Goal: Information Seeking & Learning: Learn about a topic

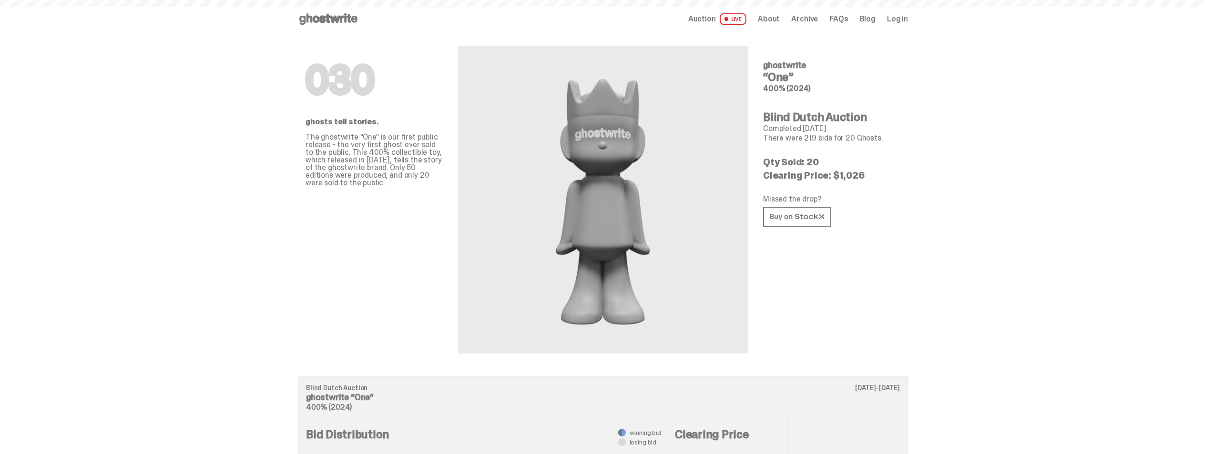
click at [737, 16] on span "LIVE" at bounding box center [733, 18] width 27 height 11
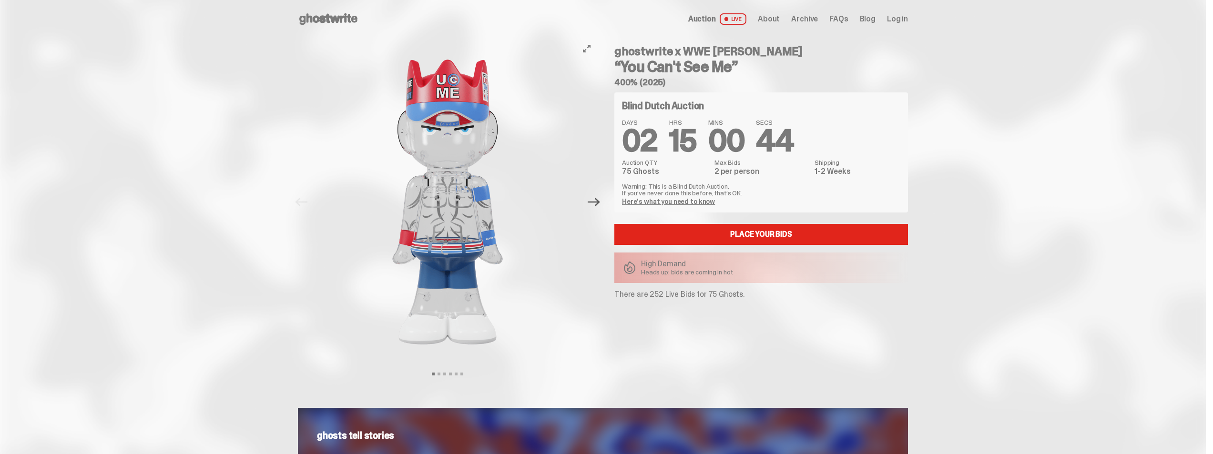
click at [598, 201] on icon "Next" at bounding box center [594, 202] width 12 height 12
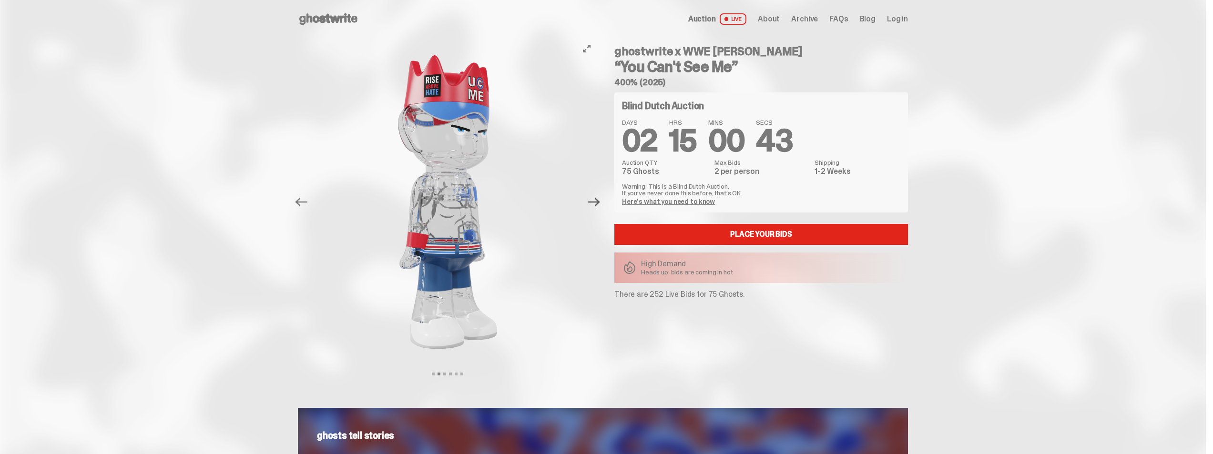
click at [598, 201] on icon "Next" at bounding box center [594, 202] width 12 height 12
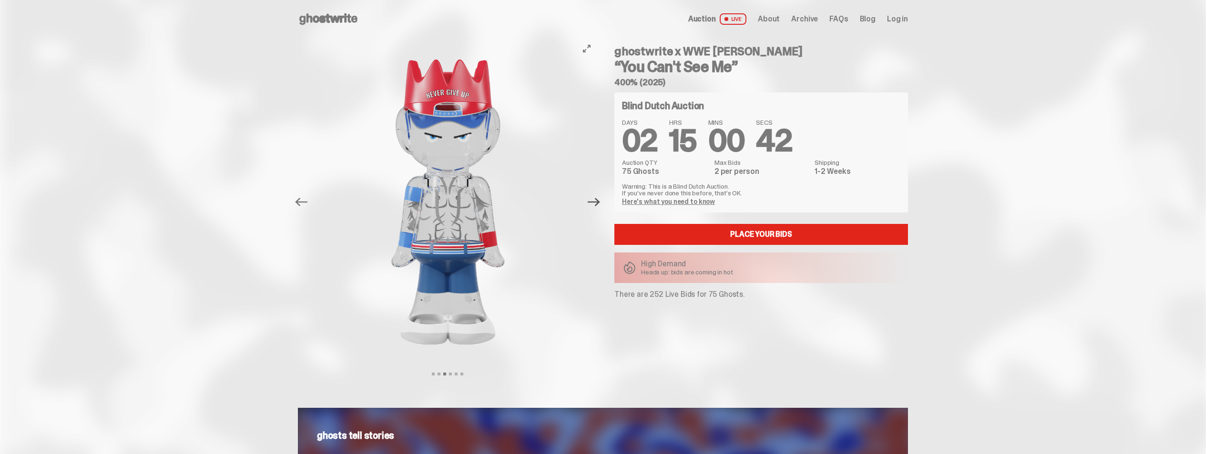
click at [598, 201] on icon "Next" at bounding box center [594, 202] width 12 height 12
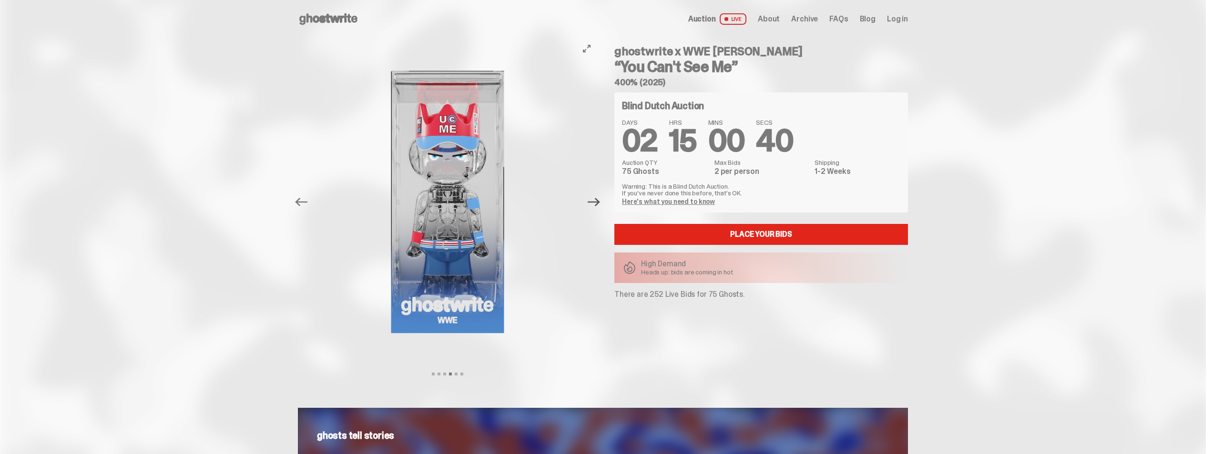
click at [598, 201] on icon "Next" at bounding box center [594, 202] width 12 height 12
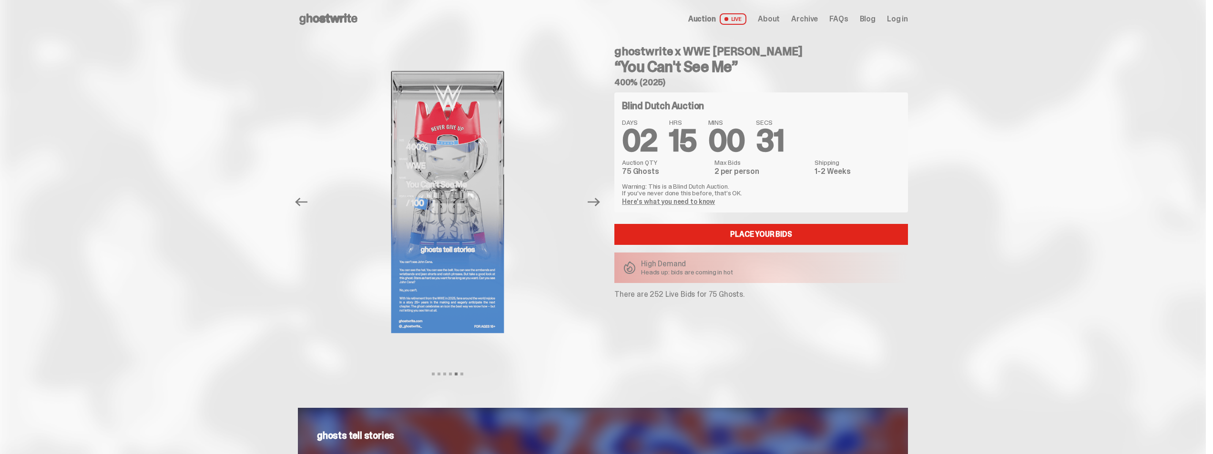
click at [682, 203] on link "Here's what you need to know" at bounding box center [668, 201] width 93 height 9
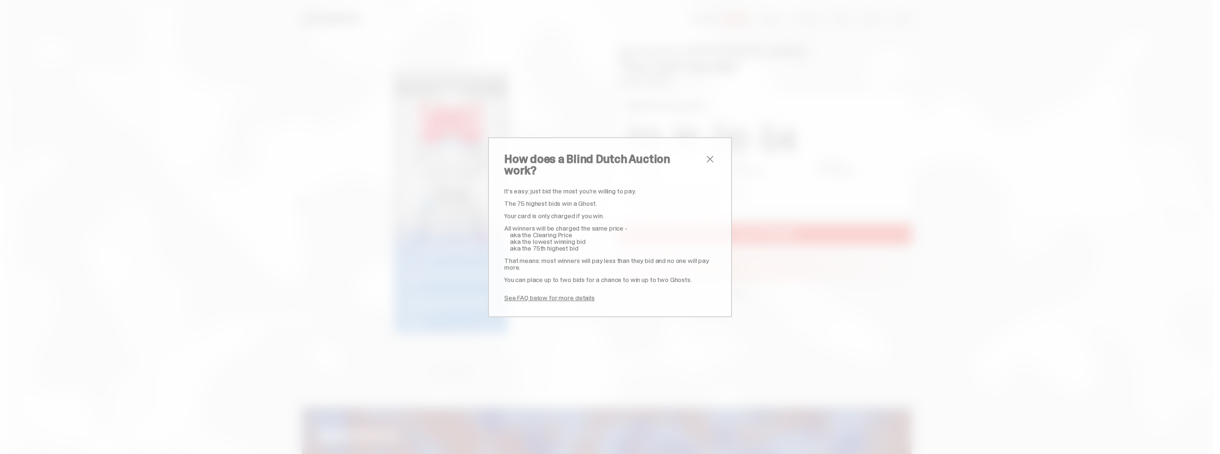
click at [532, 294] on link "See FAQ below for more details" at bounding box center [549, 298] width 91 height 9
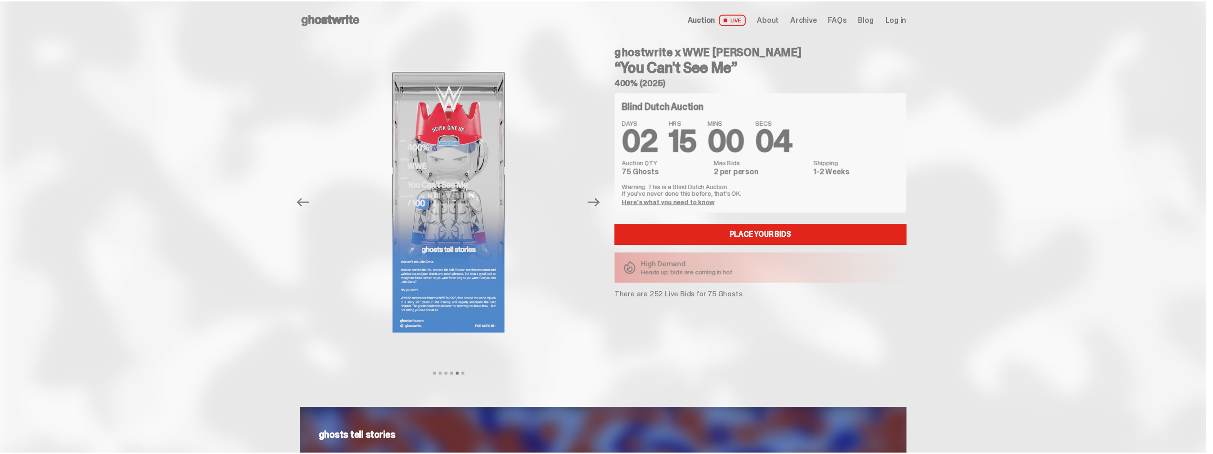
scroll to position [1725, 0]
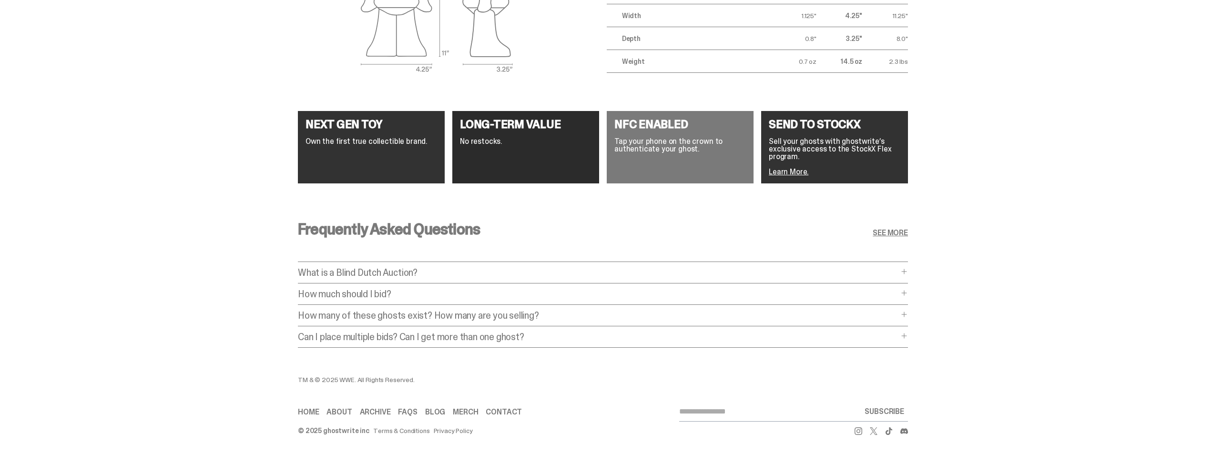
click at [577, 268] on p "What is a Blind Dutch Auction?" at bounding box center [598, 273] width 601 height 10
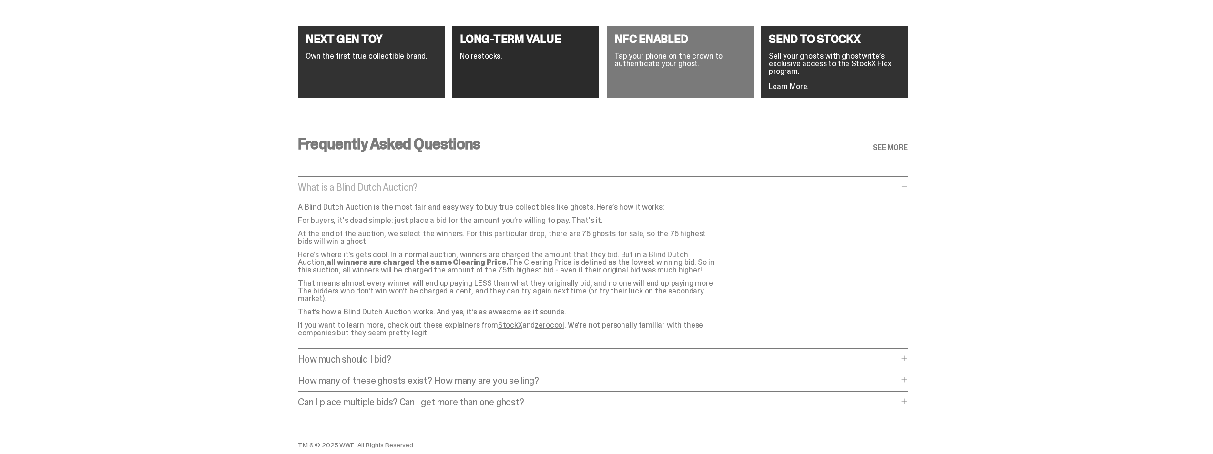
scroll to position [1821, 0]
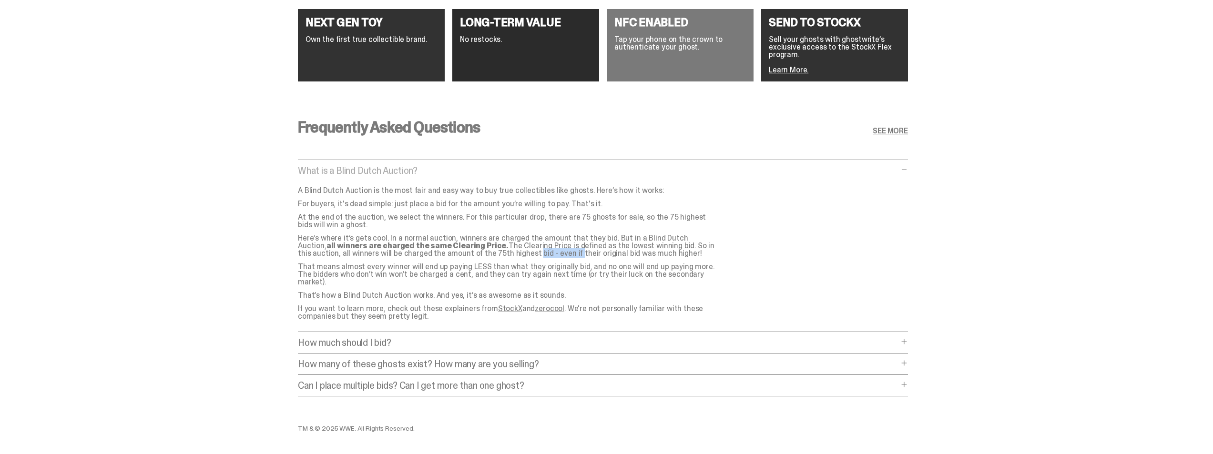
drag, startPoint x: 465, startPoint y: 254, endPoint x: 497, endPoint y: 253, distance: 31.9
click at [497, 253] on p "Here’s where it’s gets cool. In a normal auction, winners are charged the amoun…" at bounding box center [507, 245] width 419 height 23
drag, startPoint x: 504, startPoint y: 253, endPoint x: 630, endPoint y: 252, distance: 125.8
click at [630, 252] on p "Here’s where it’s gets cool. In a normal auction, winners are charged the amoun…" at bounding box center [507, 245] width 419 height 23
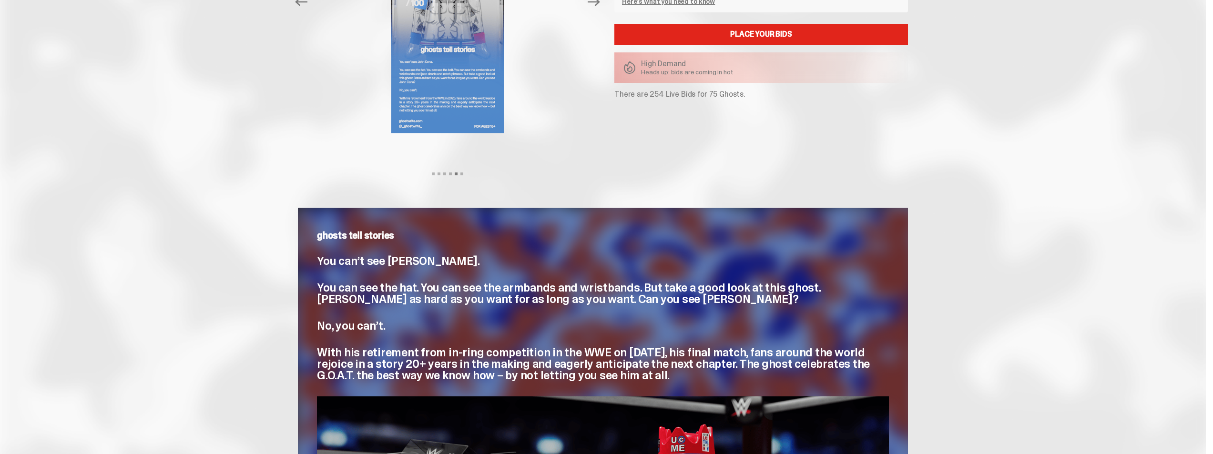
scroll to position [0, 0]
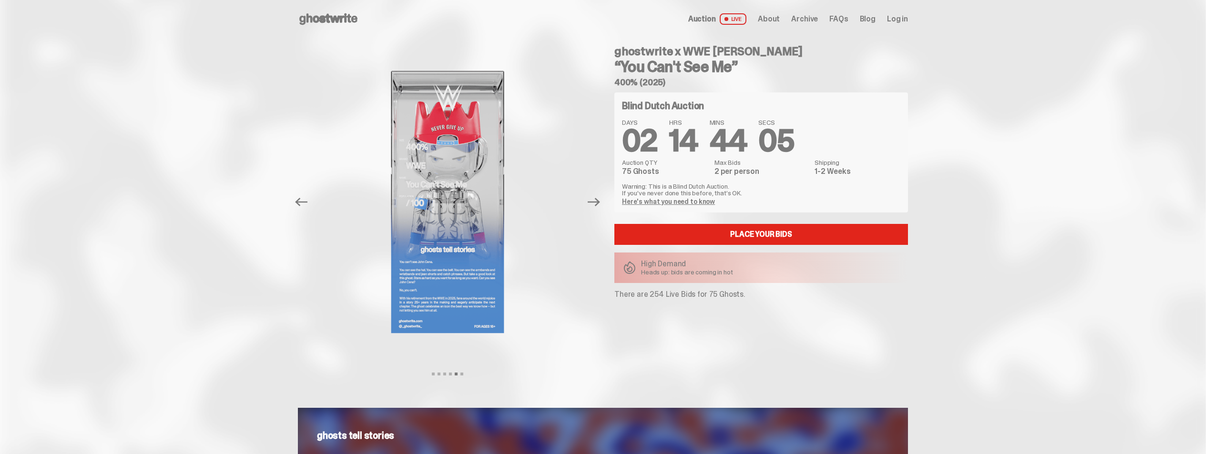
click at [812, 19] on span "Archive" at bounding box center [804, 19] width 27 height 8
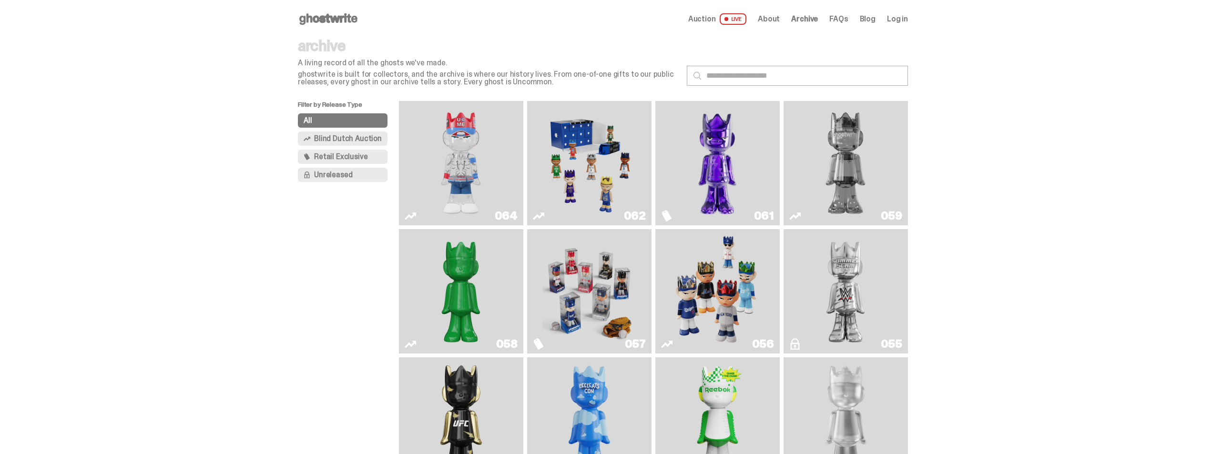
click at [347, 176] on span "Unreleased" at bounding box center [333, 175] width 38 height 8
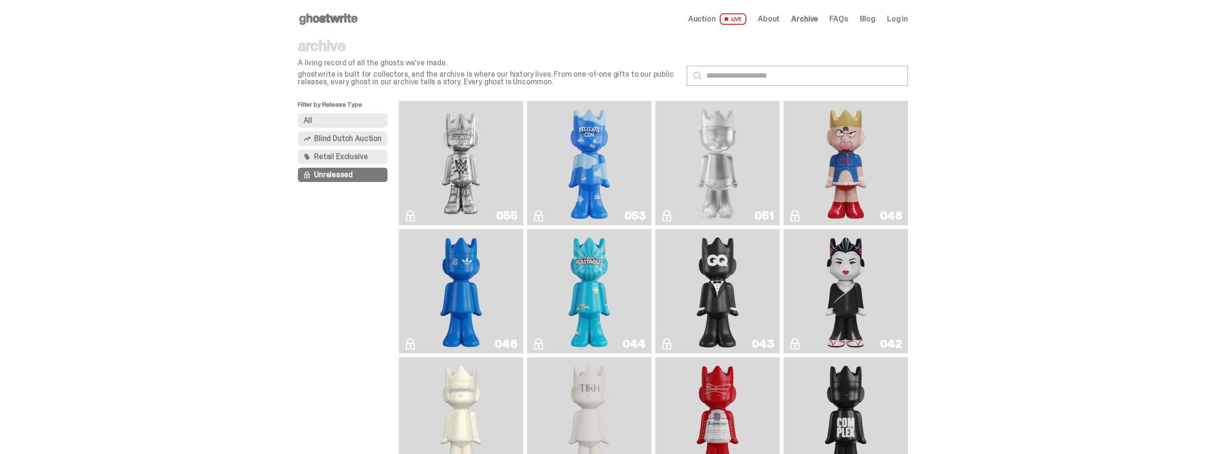
click at [473, 180] on img "I Was There SummerSlam" at bounding box center [460, 163] width 93 height 117
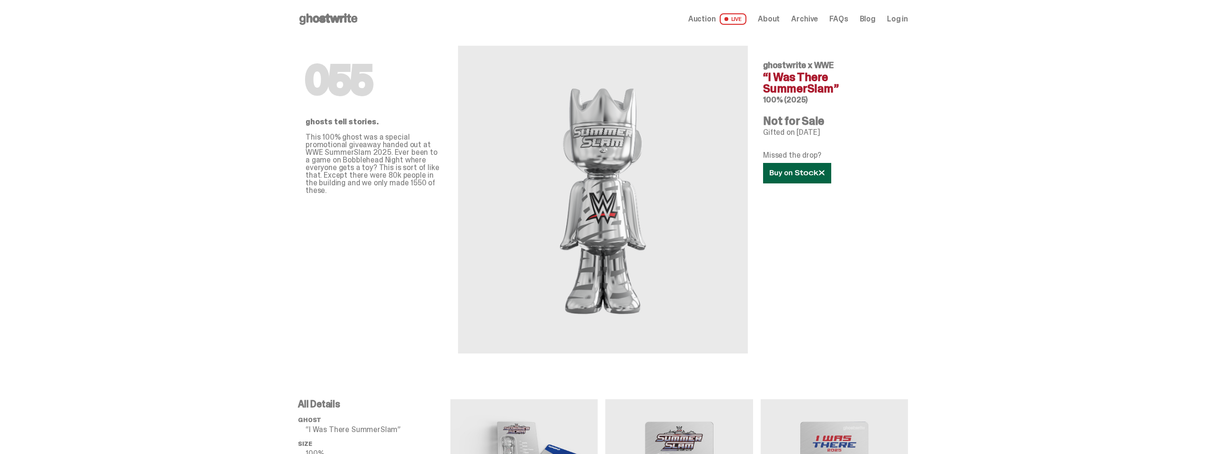
click at [799, 176] on icon at bounding box center [797, 173] width 55 height 7
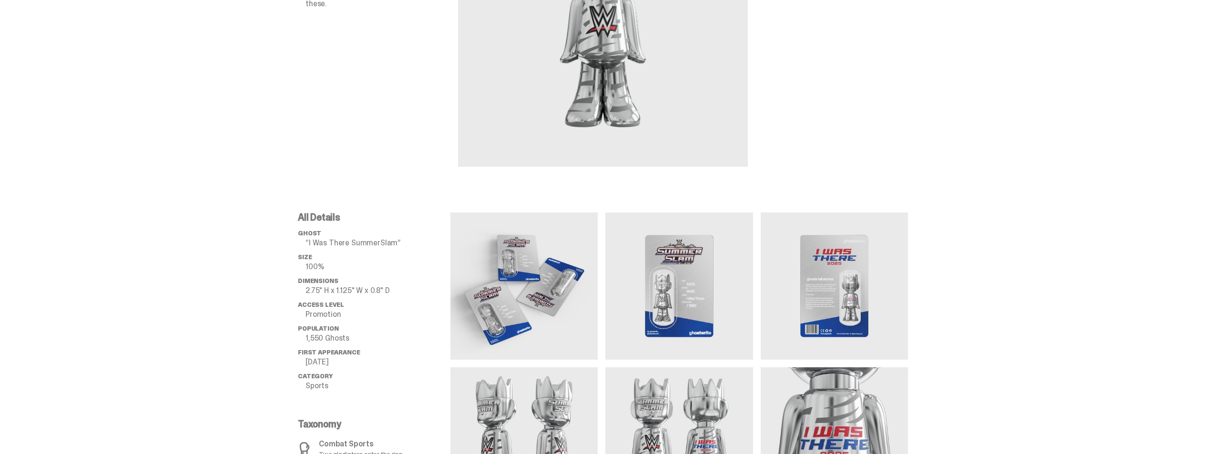
scroll to position [191, 0]
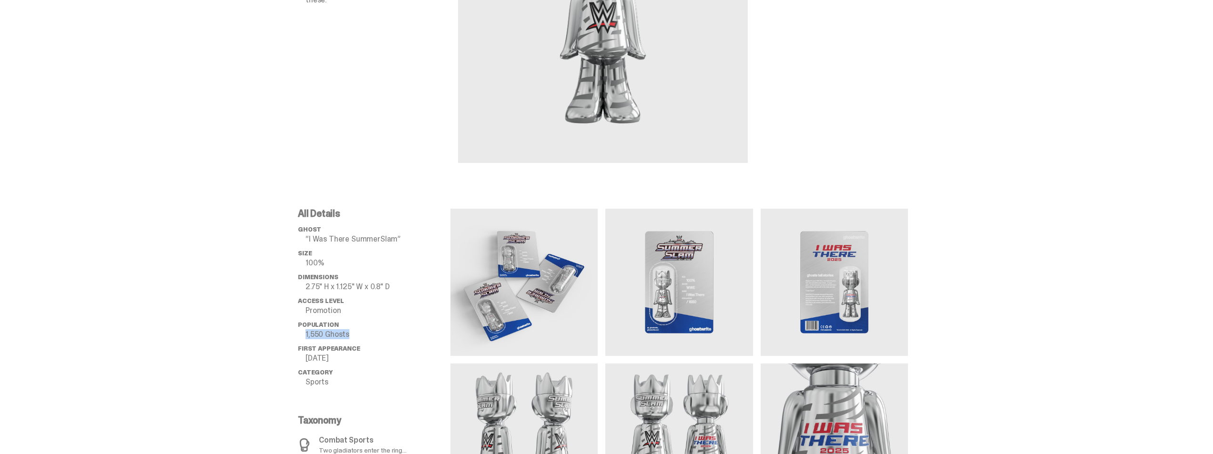
drag, startPoint x: 363, startPoint y: 334, endPoint x: 304, endPoint y: 339, distance: 59.3
click at [304, 339] on ul "ghost “I Was There SummerSlam” Size 100% Dimensions 2.75" H x 1.125" W x 0.8" D…" at bounding box center [374, 309] width 153 height 167
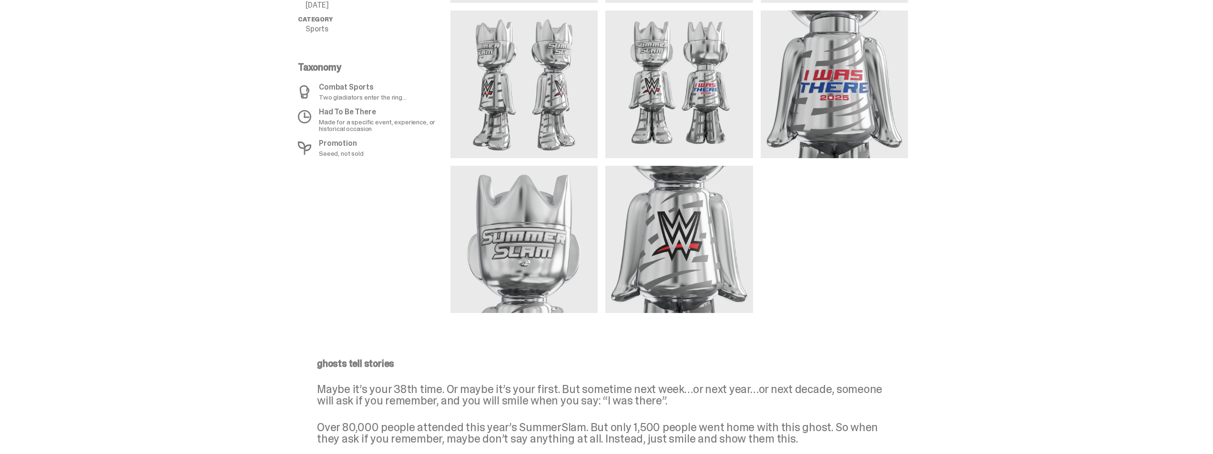
scroll to position [693, 0]
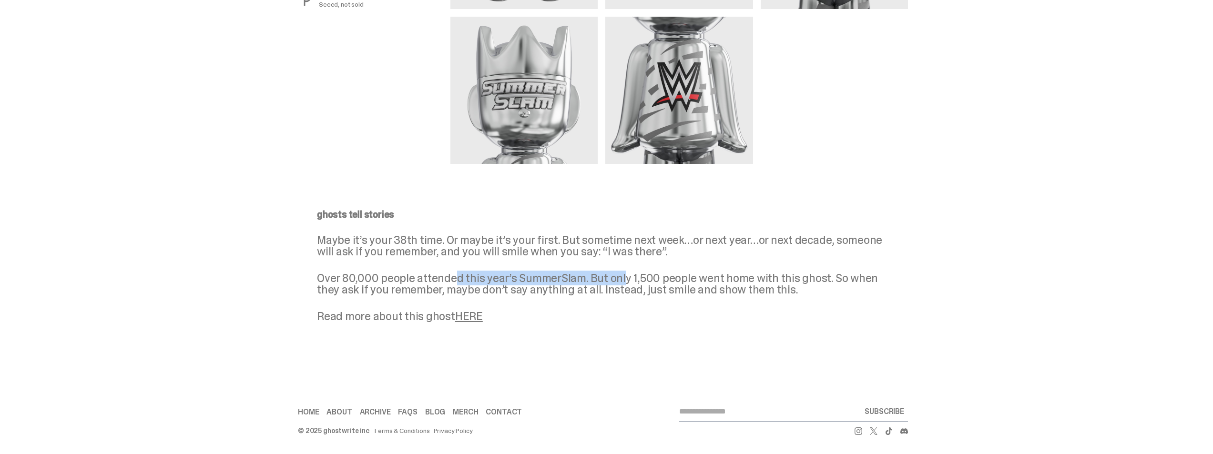
drag, startPoint x: 466, startPoint y: 279, endPoint x: 669, endPoint y: 273, distance: 203.1
click at [646, 274] on p "Over 80,000 people attended this year’s SummerSlam. But only 1,500 people went …" at bounding box center [603, 284] width 572 height 23
drag, startPoint x: 683, startPoint y: 275, endPoint x: 742, endPoint y: 278, distance: 59.2
click at [703, 276] on p "Over 80,000 people attended this year’s SummerSlam. But only 1,500 people went …" at bounding box center [603, 284] width 572 height 23
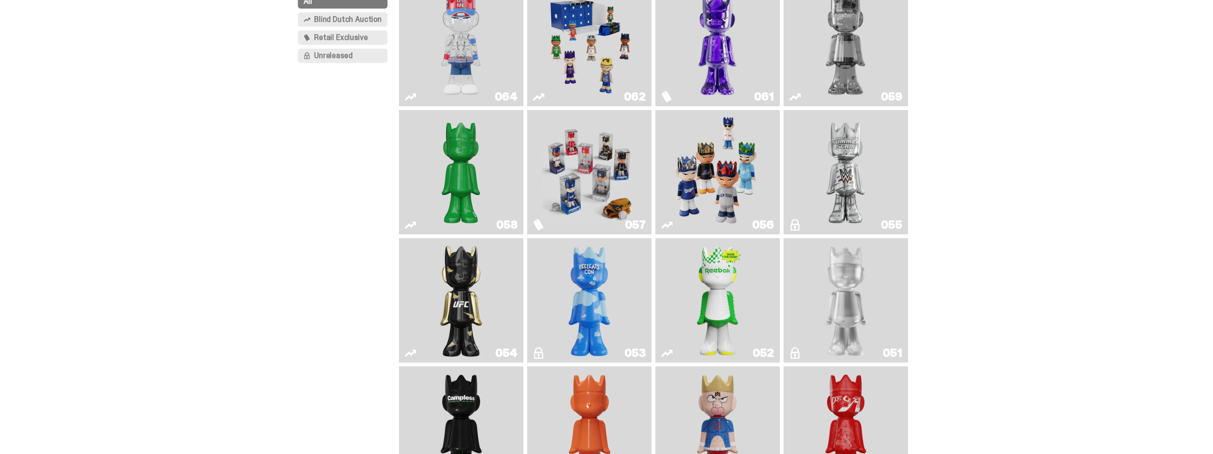
scroll to position [112, 0]
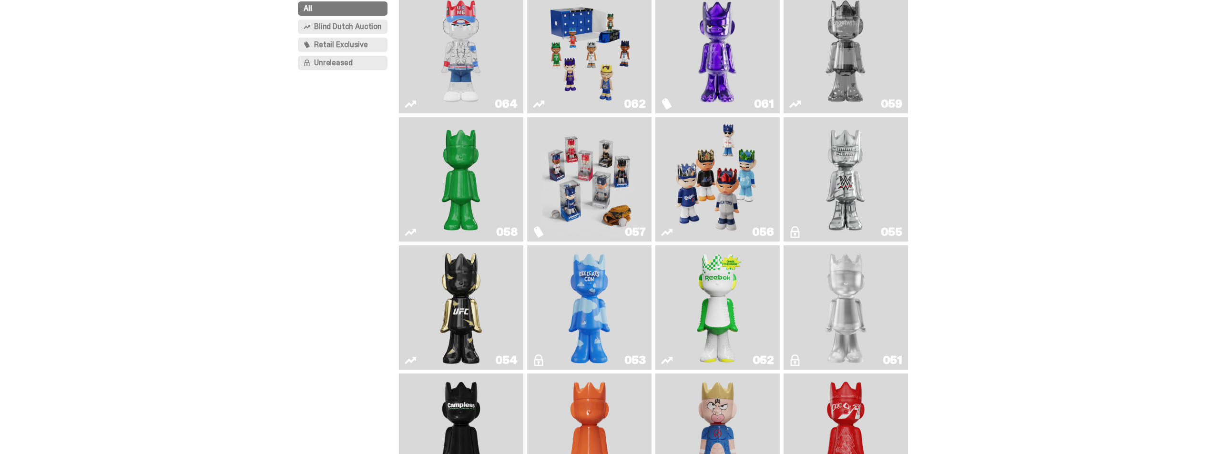
click at [724, 300] on img "Court Victory" at bounding box center [718, 307] width 51 height 117
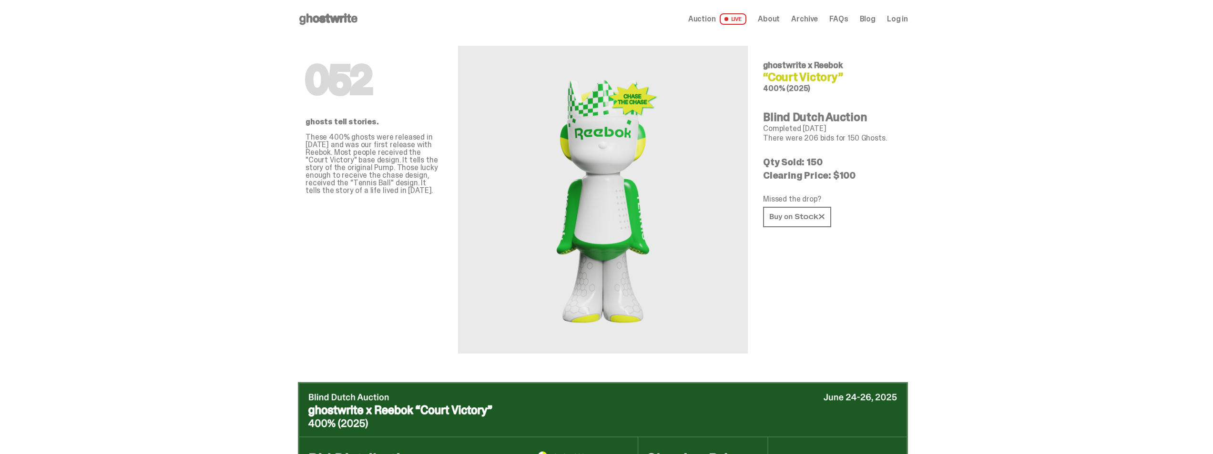
drag, startPoint x: 775, startPoint y: 164, endPoint x: 847, endPoint y: 153, distance: 73.3
click at [848, 153] on div "052 ghostwrite x Reebok “Court Victory” 400% (2025) Blind Dutch Auction Complet…" at bounding box center [831, 196] width 137 height 316
drag, startPoint x: 838, startPoint y: 176, endPoint x: 862, endPoint y: 170, distance: 24.6
click at [862, 170] on div "052 ghostwrite x Reebok “Court Victory” 400% (2025) Blind Dutch Auction Complet…" at bounding box center [831, 196] width 137 height 316
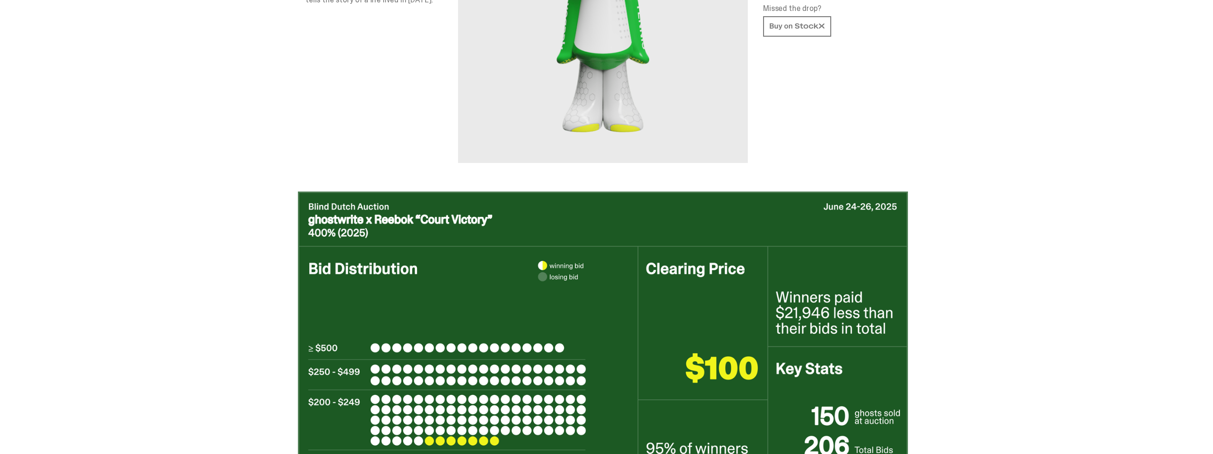
scroll to position [381, 0]
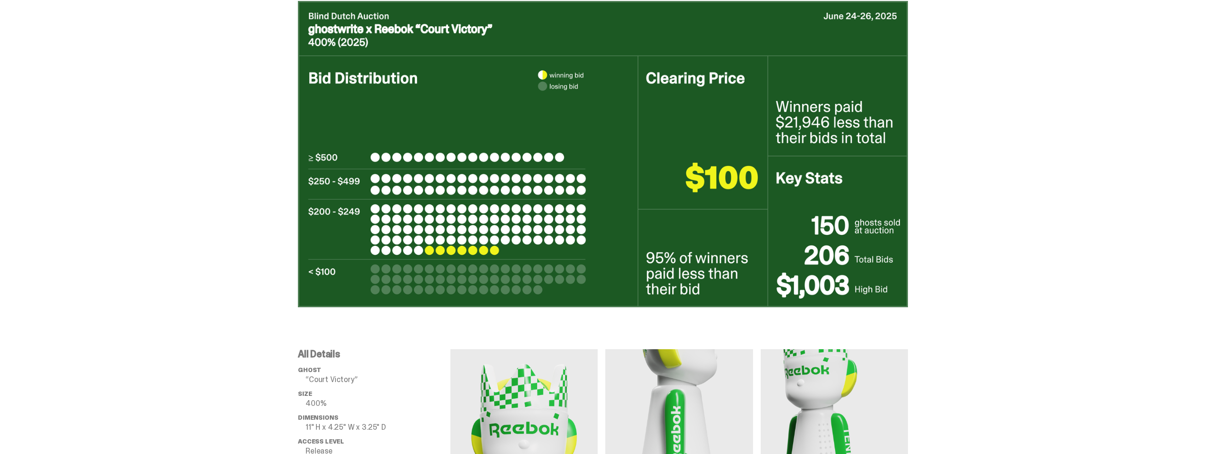
drag, startPoint x: 657, startPoint y: 259, endPoint x: 734, endPoint y: 266, distance: 77.1
click at [734, 266] on img at bounding box center [603, 154] width 610 height 306
drag, startPoint x: 833, startPoint y: 291, endPoint x: 897, endPoint y: 292, distance: 64.4
click at [897, 292] on img at bounding box center [603, 154] width 610 height 306
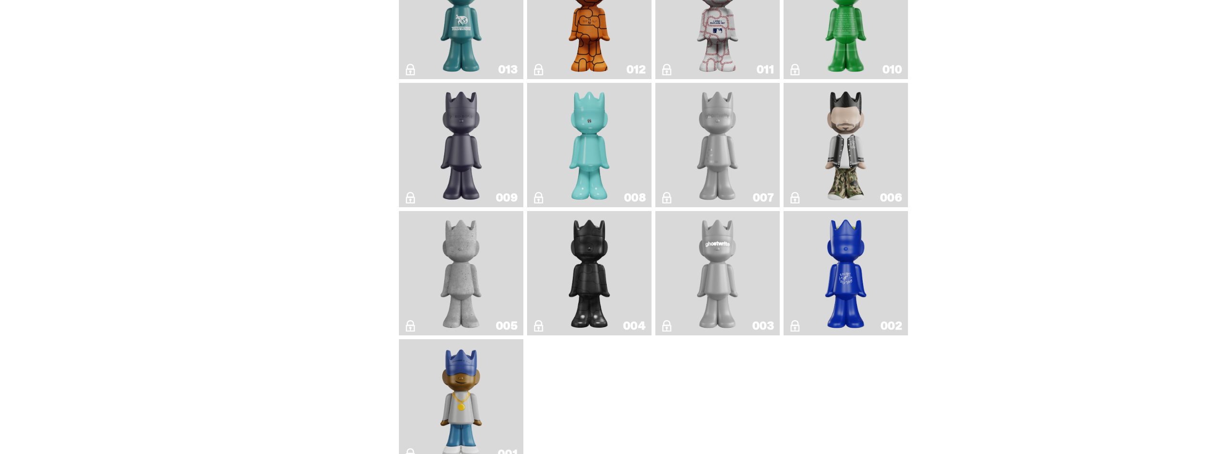
scroll to position [1780, 0]
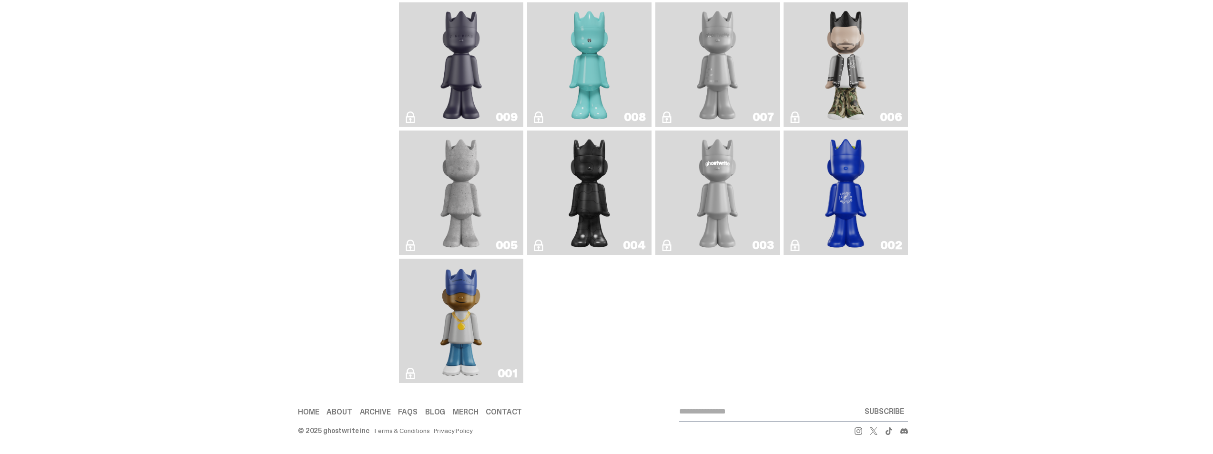
click at [460, 183] on img "Concrete" at bounding box center [461, 192] width 51 height 117
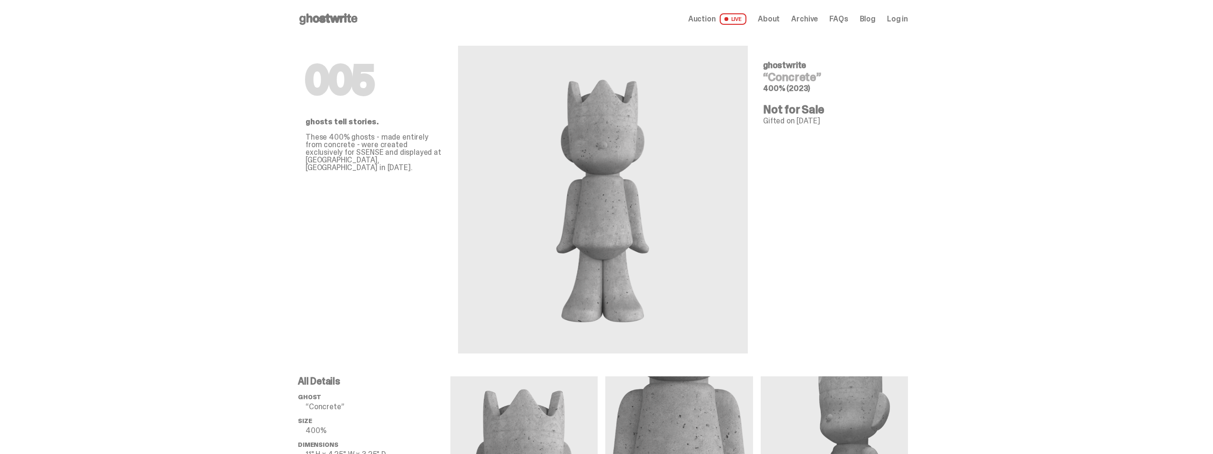
drag, startPoint x: 775, startPoint y: 128, endPoint x: 854, endPoint y: 129, distance: 78.2
click at [854, 129] on div "005 ghostwrite “Concrete” 400% (2023) Not for Sale Gifted on Dec 08, 2023 ghost…" at bounding box center [831, 196] width 137 height 316
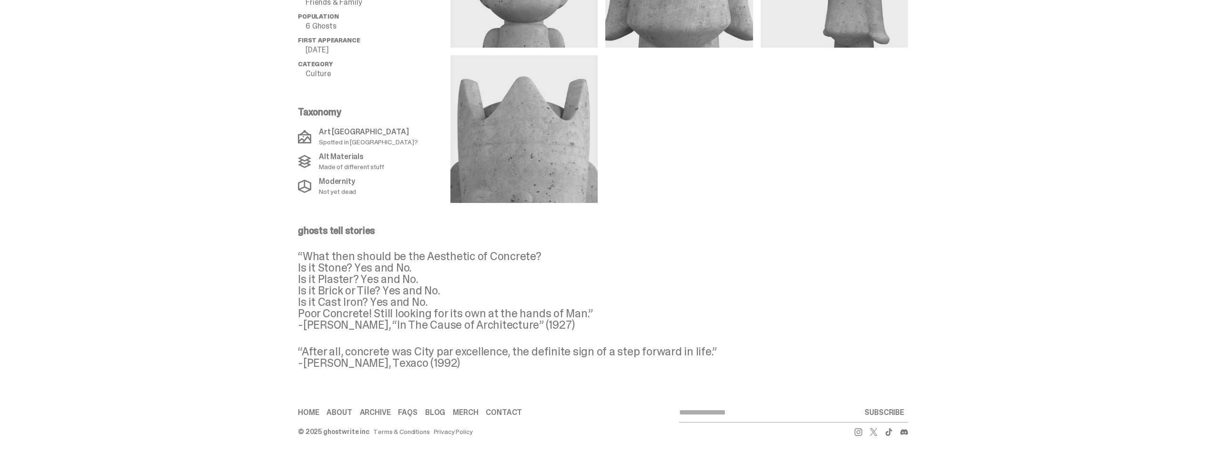
scroll to position [477, 0]
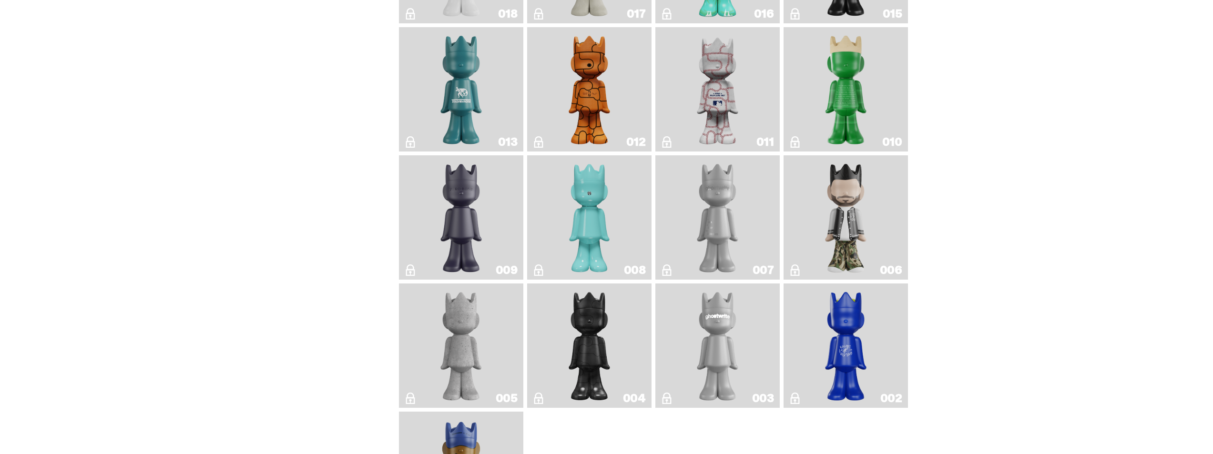
scroll to position [1590, 0]
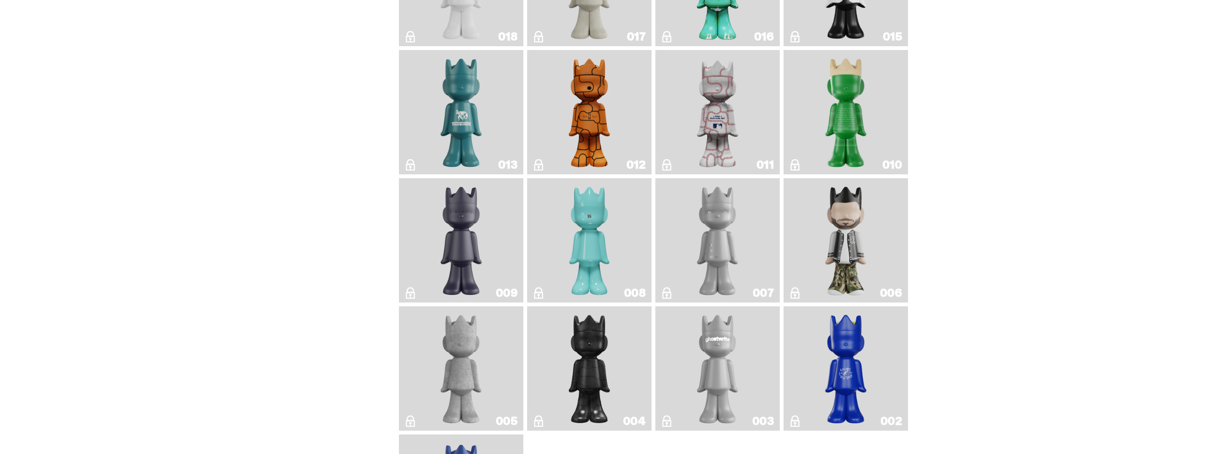
click at [607, 135] on img "Basketball" at bounding box center [589, 112] width 51 height 117
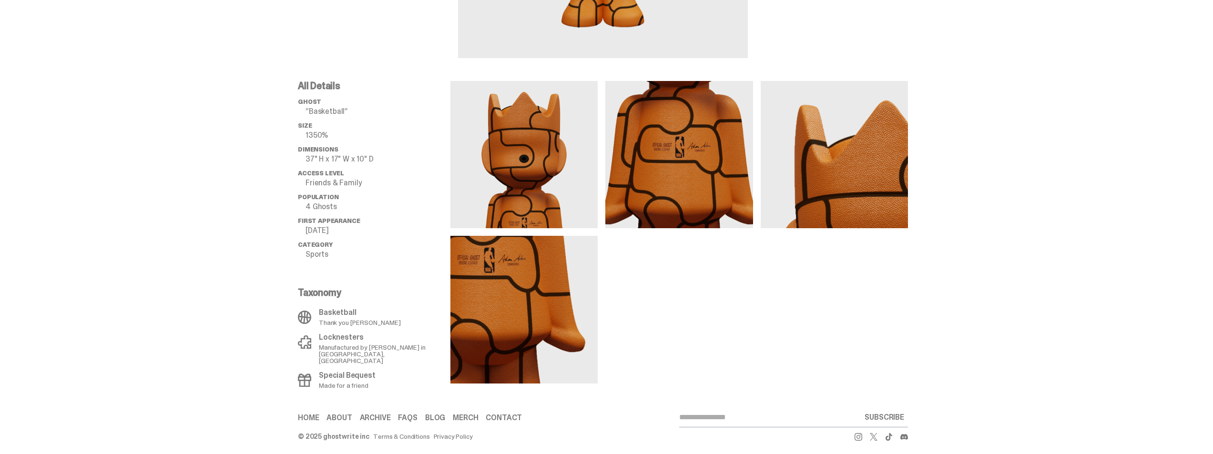
scroll to position [296, 0]
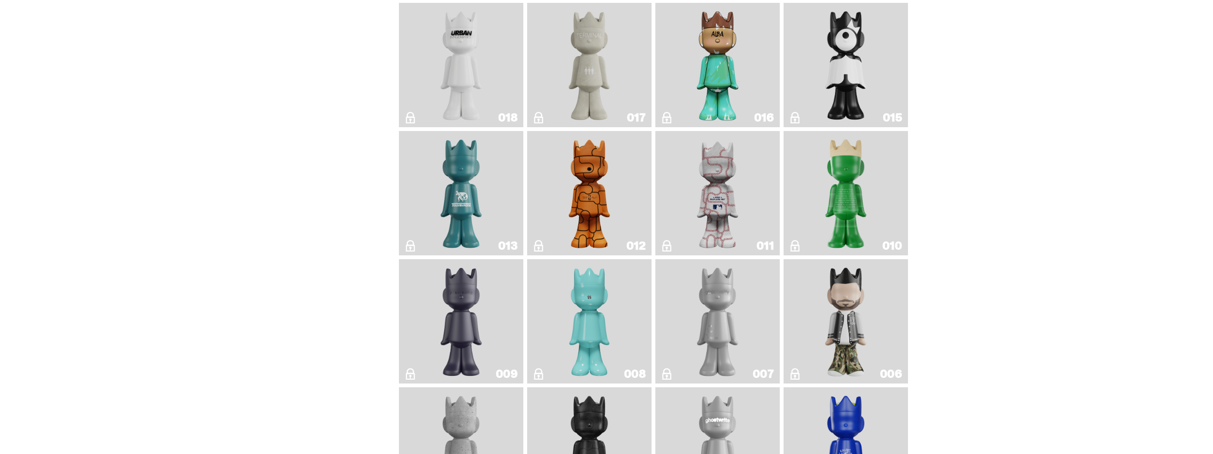
scroll to position [1494, 0]
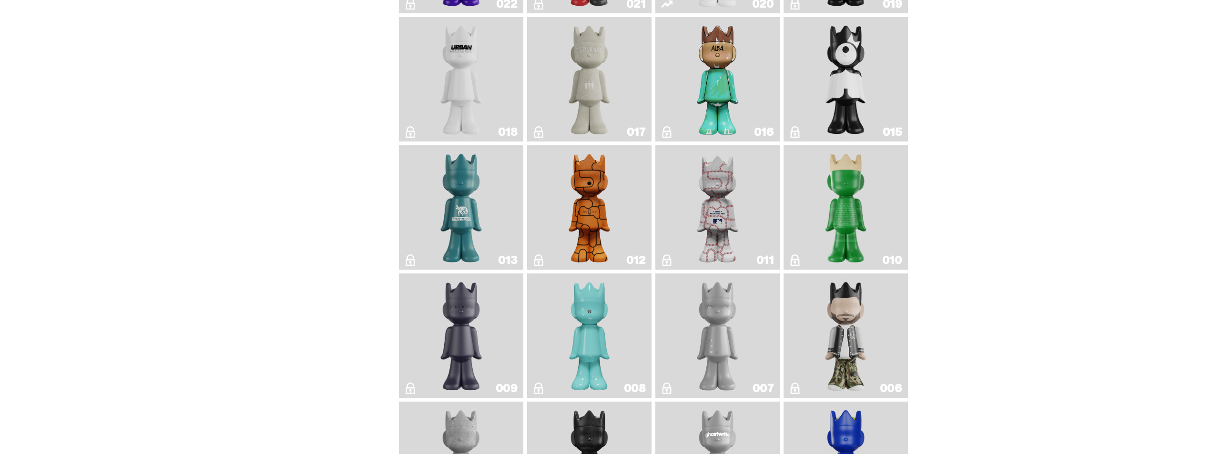
click at [726, 200] on img "Baseball" at bounding box center [718, 207] width 50 height 117
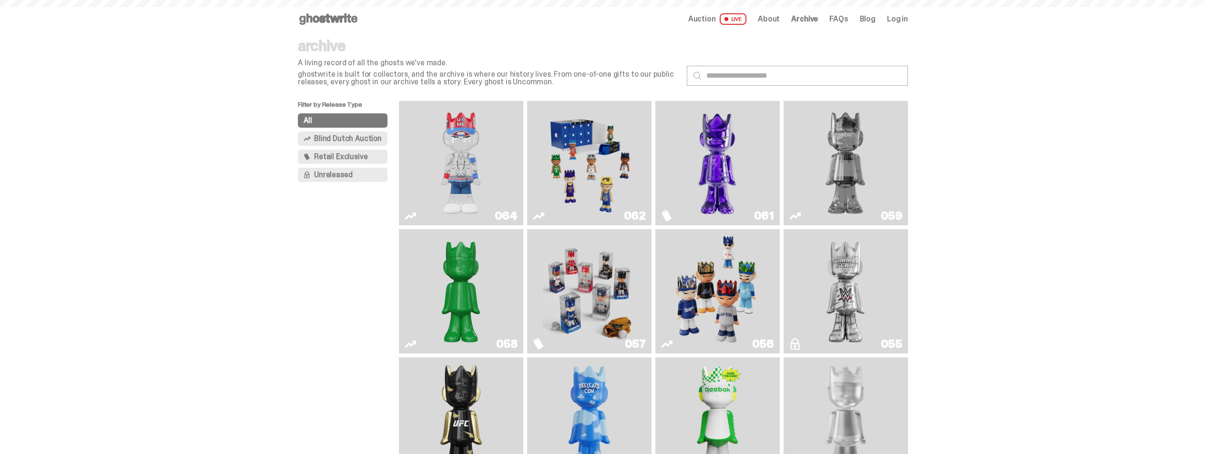
scroll to position [1494, 0]
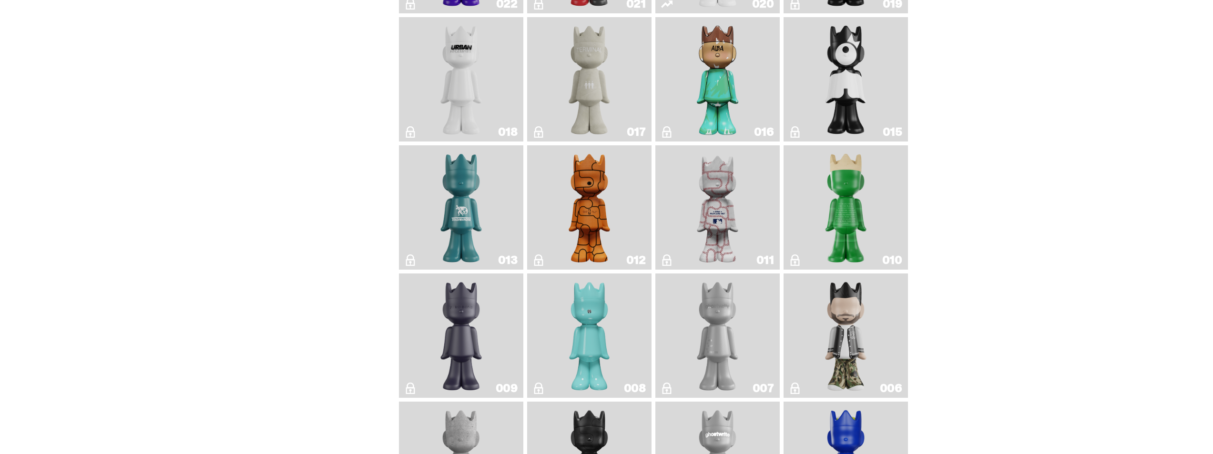
click at [599, 101] on img "Terminal 27" at bounding box center [589, 79] width 51 height 117
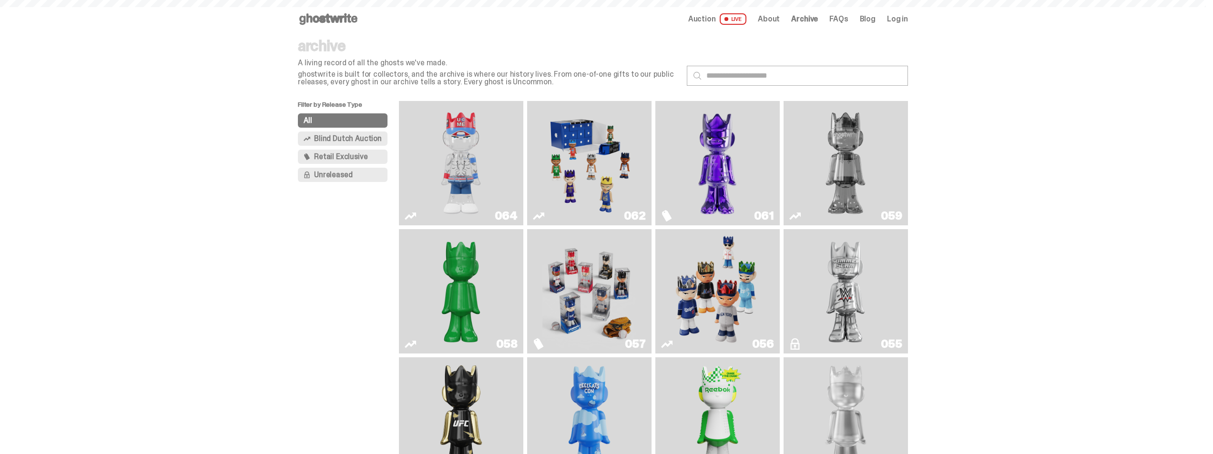
scroll to position [1494, 0]
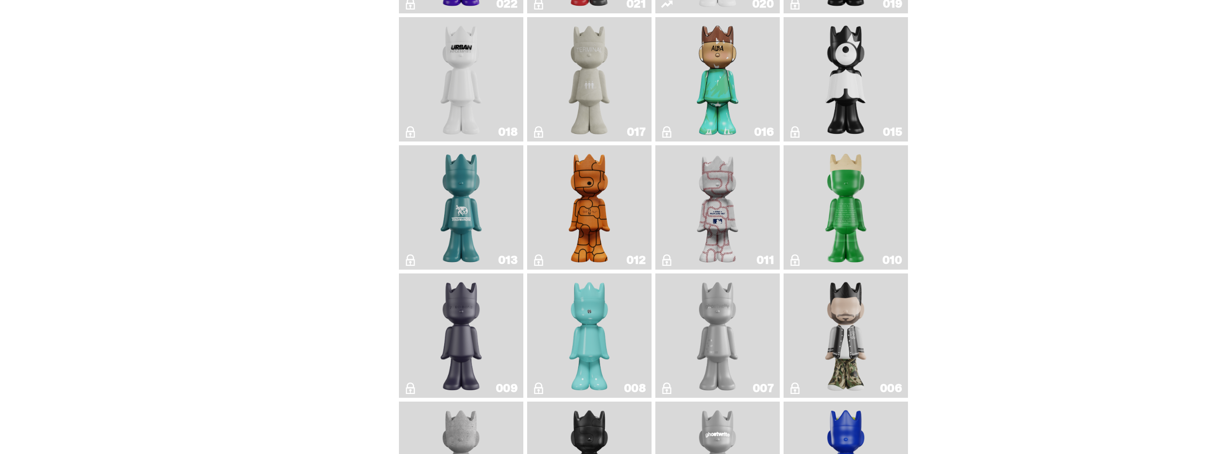
click at [870, 209] on img "JFG" at bounding box center [846, 207] width 51 height 117
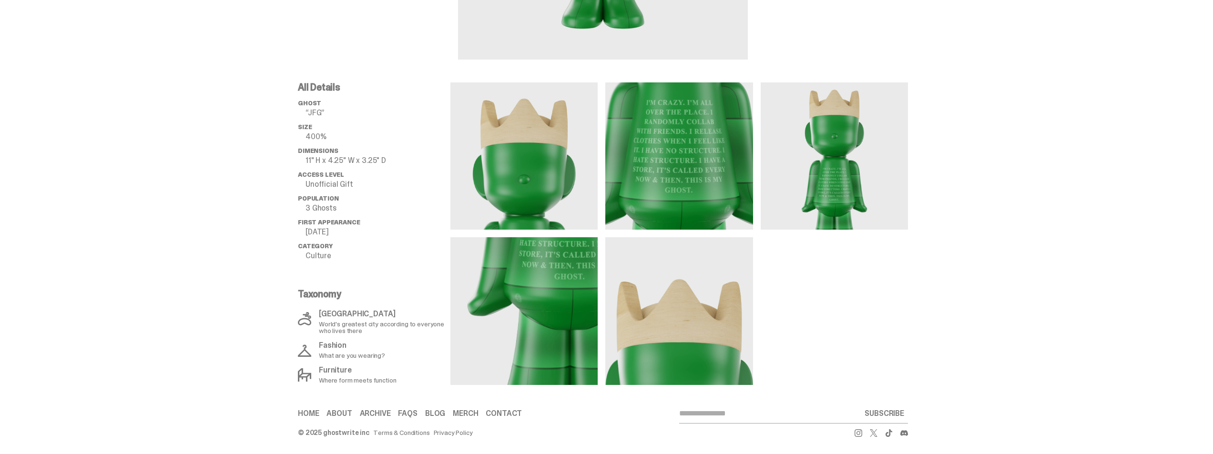
scroll to position [296, 0]
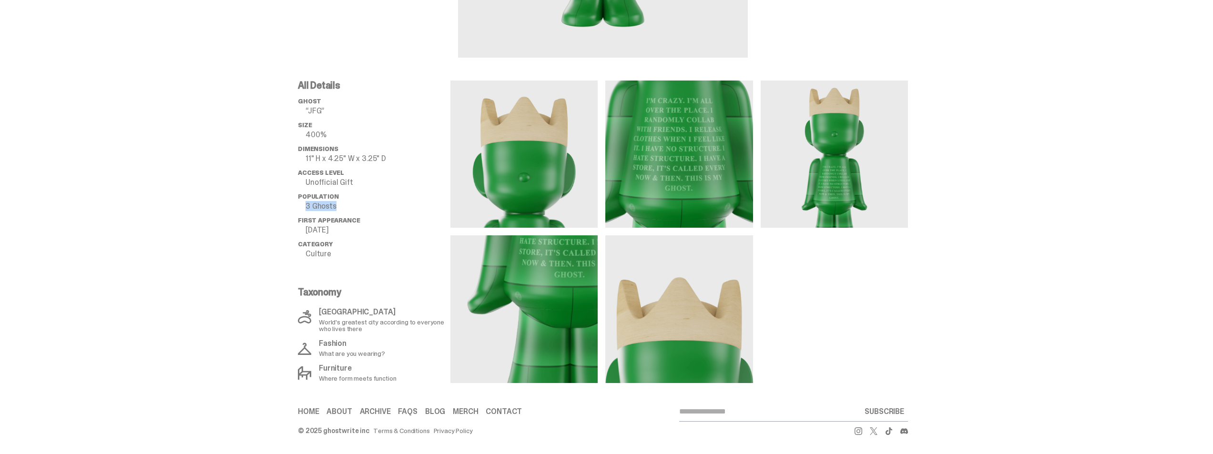
drag, startPoint x: 310, startPoint y: 208, endPoint x: 343, endPoint y: 209, distance: 32.4
click at [343, 209] on p "3 Ghosts" at bounding box center [378, 207] width 145 height 8
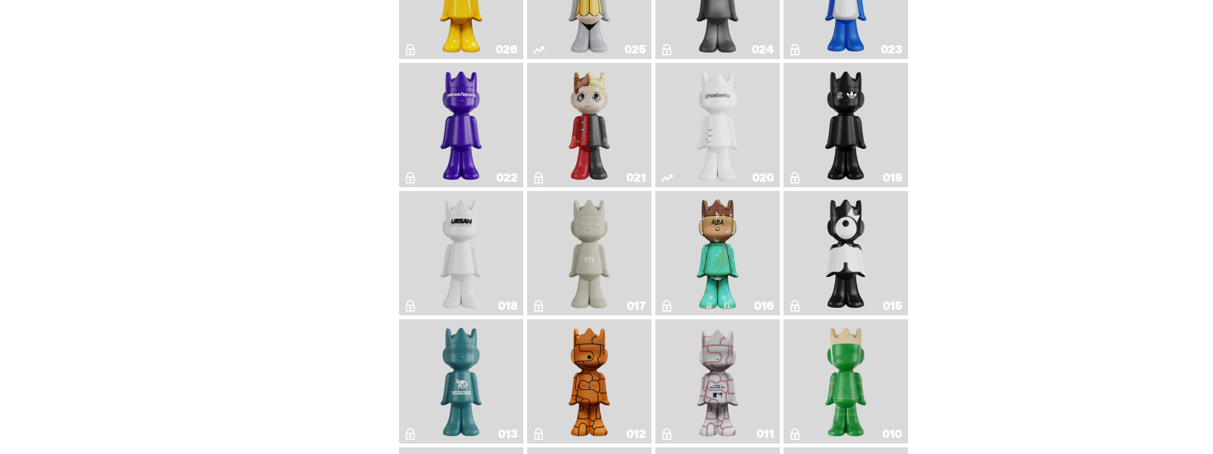
scroll to position [1304, 0]
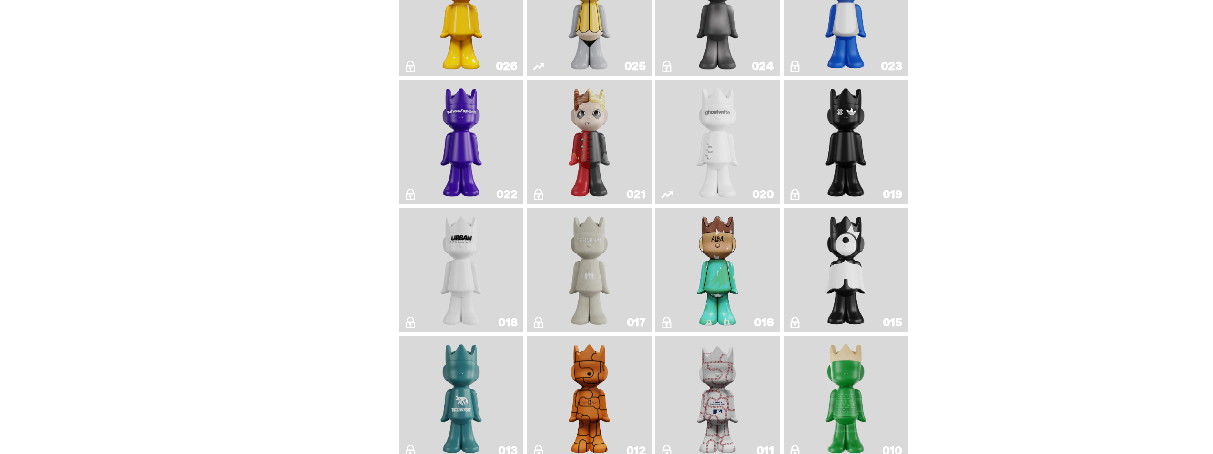
click at [720, 144] on img "ghost" at bounding box center [718, 141] width 66 height 117
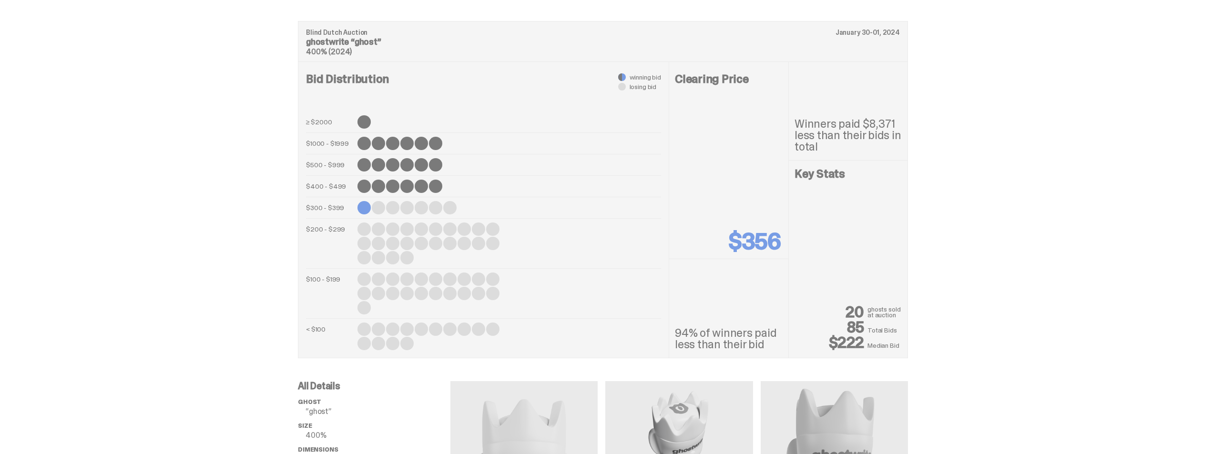
scroll to position [381, 0]
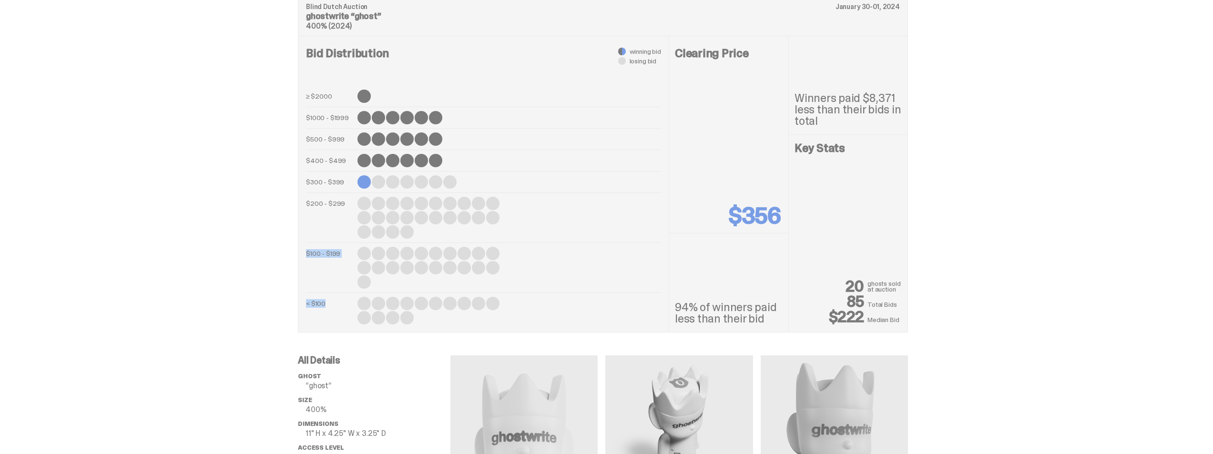
drag, startPoint x: 424, startPoint y: 324, endPoint x: 397, endPoint y: 201, distance: 125.5
click at [397, 201] on div "≥ $2000 $1000 - $1999 $500 - $999 $400 - $499 $300 - $399 $200 - $299 $100 - $1…" at bounding box center [483, 207] width 355 height 235
click at [496, 262] on div at bounding box center [492, 267] width 13 height 13
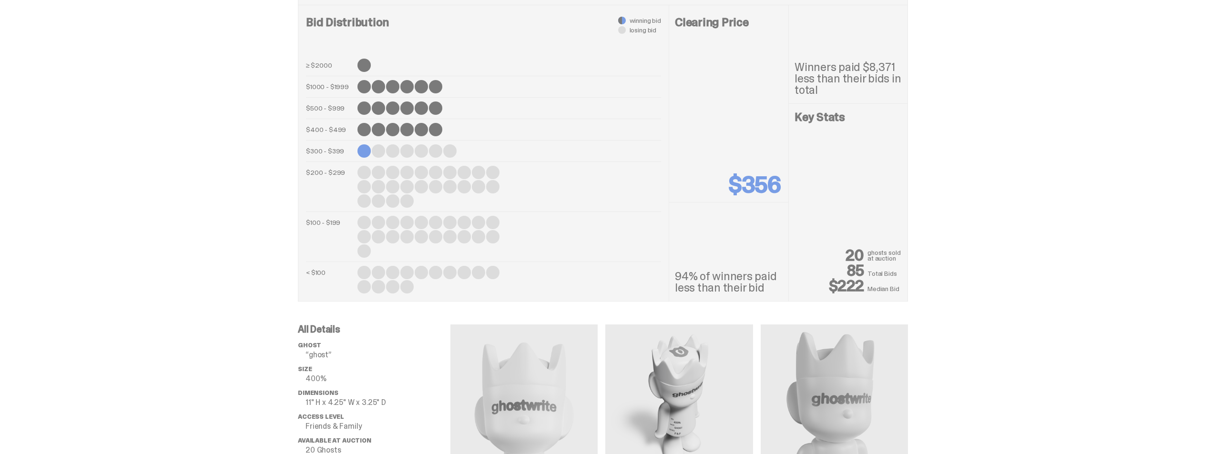
scroll to position [429, 0]
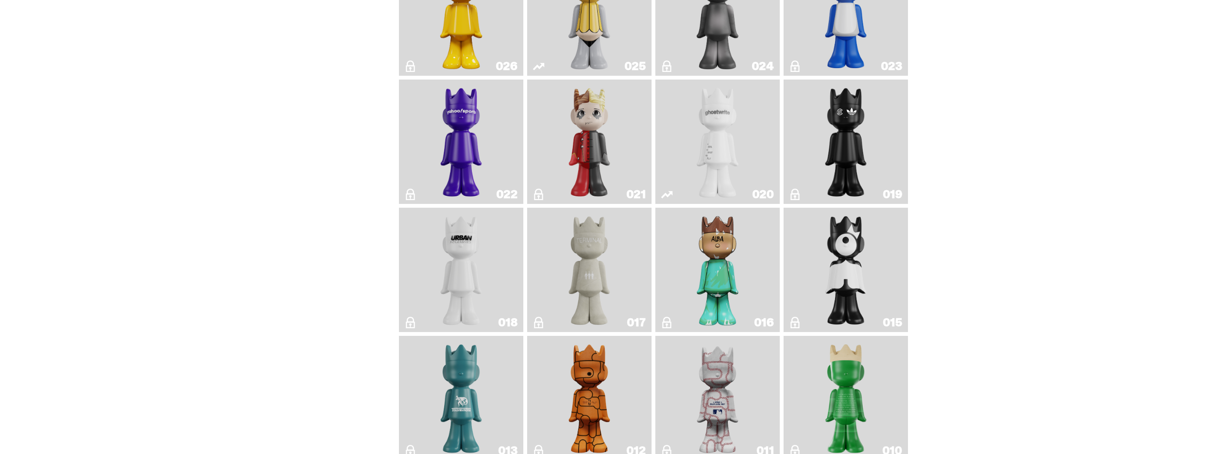
scroll to position [970, 0]
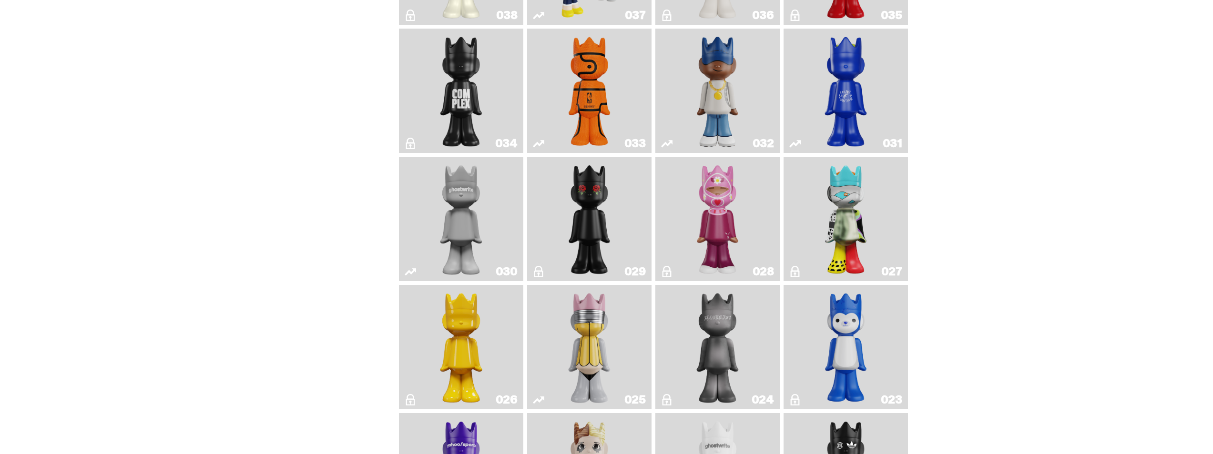
click at [610, 338] on img "No. 2 Pencil" at bounding box center [590, 347] width 66 height 117
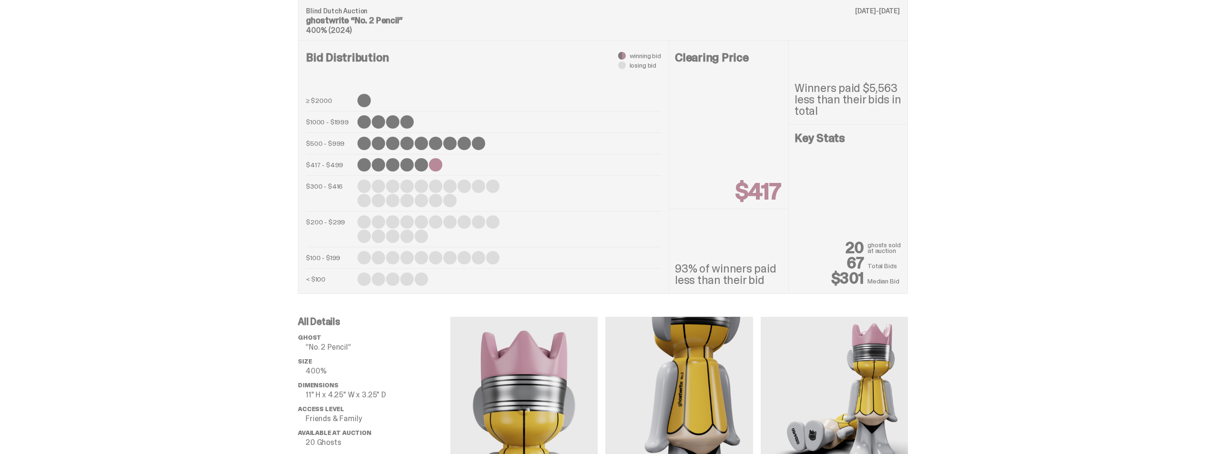
scroll to position [381, 0]
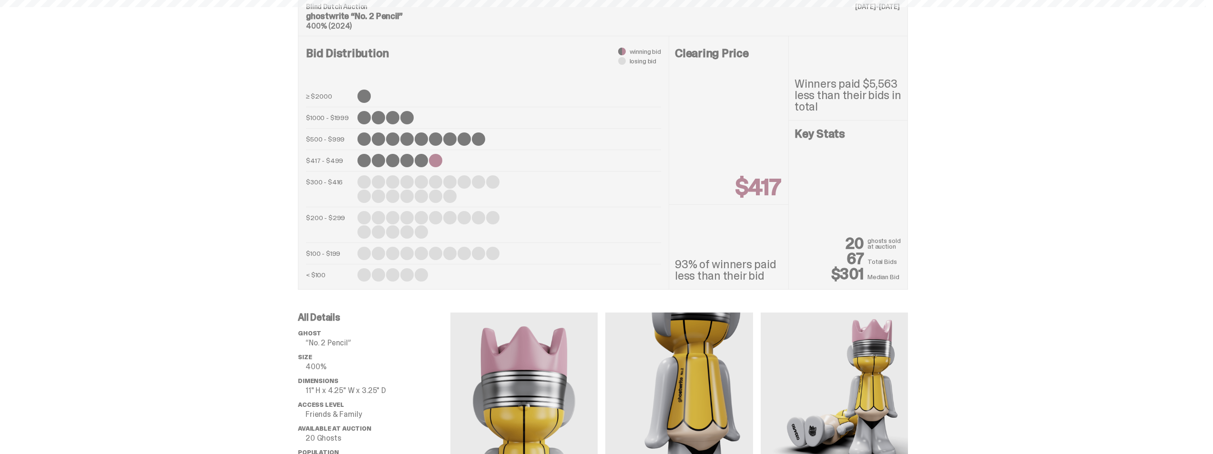
scroll to position [970, 0]
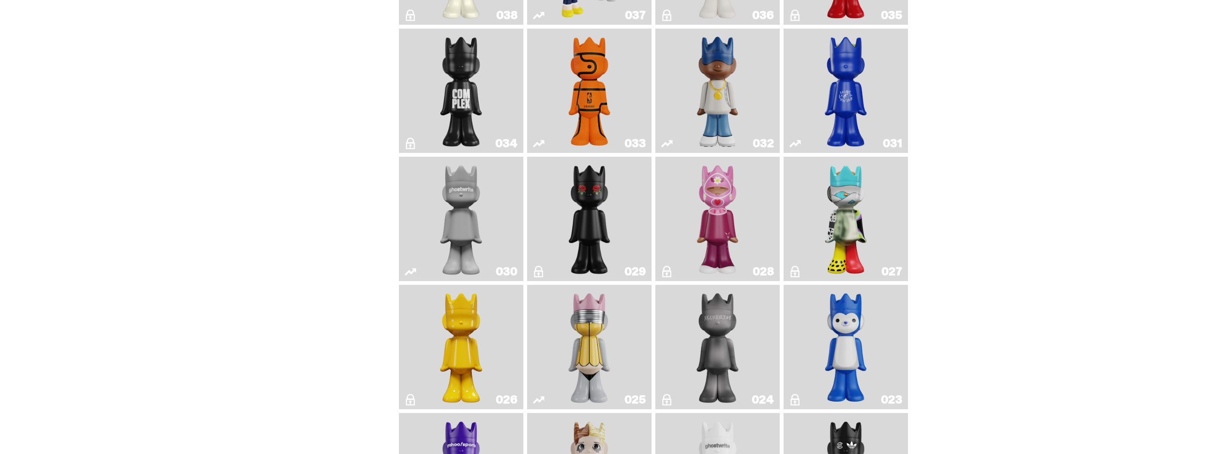
click at [545, 86] on link "033" at bounding box center [589, 90] width 113 height 117
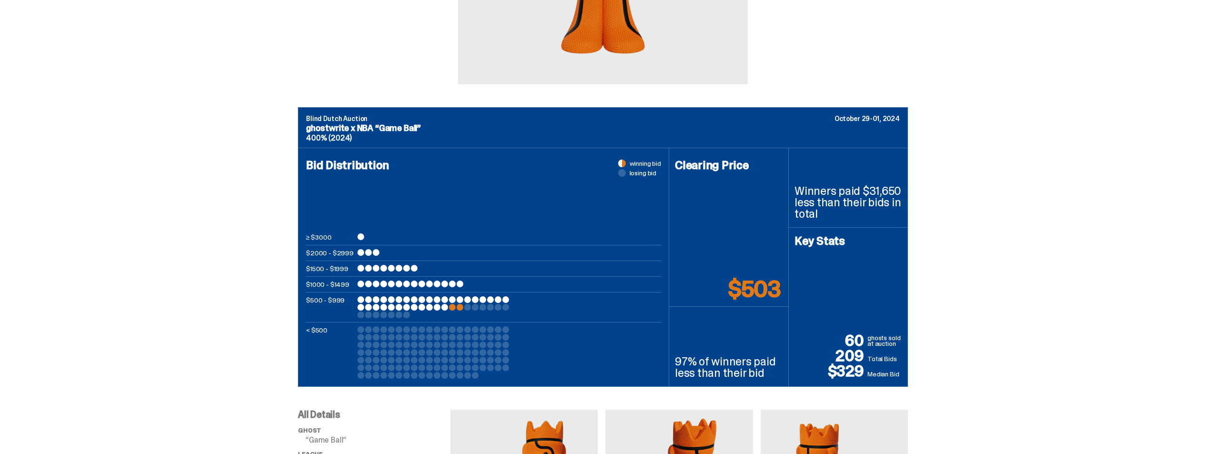
scroll to position [286, 0]
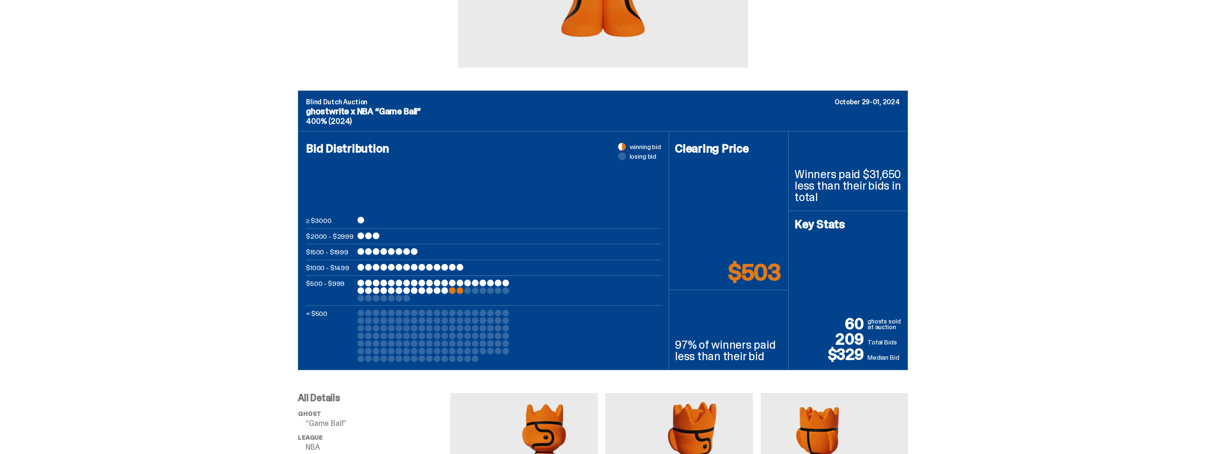
click at [364, 220] on div at bounding box center [360, 220] width 7 height 7
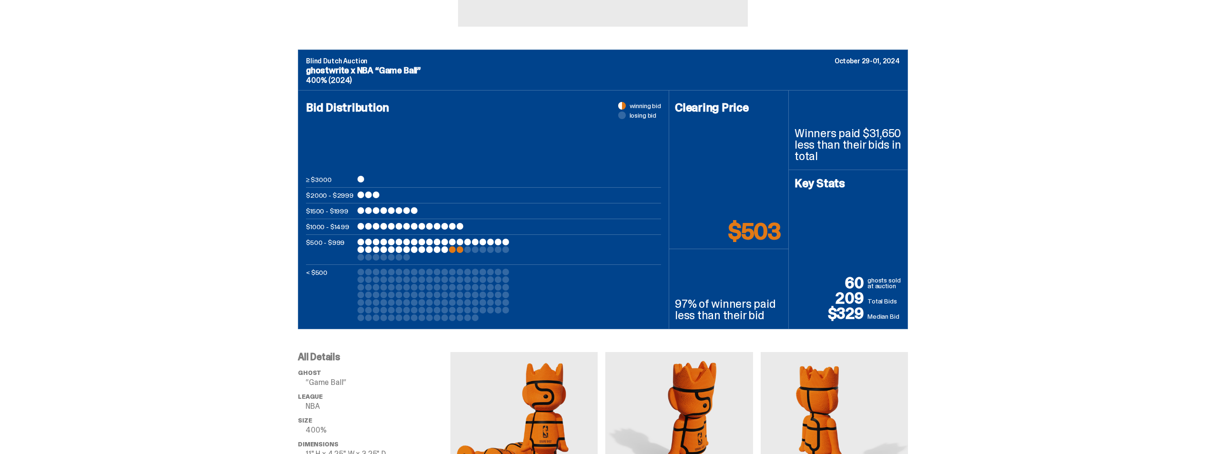
scroll to position [429, 0]
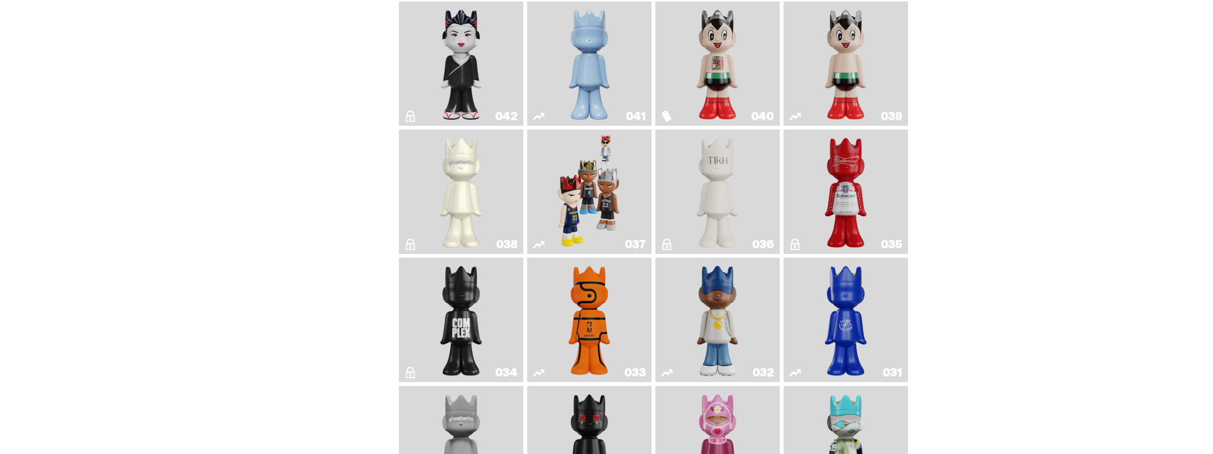
scroll to position [732, 0]
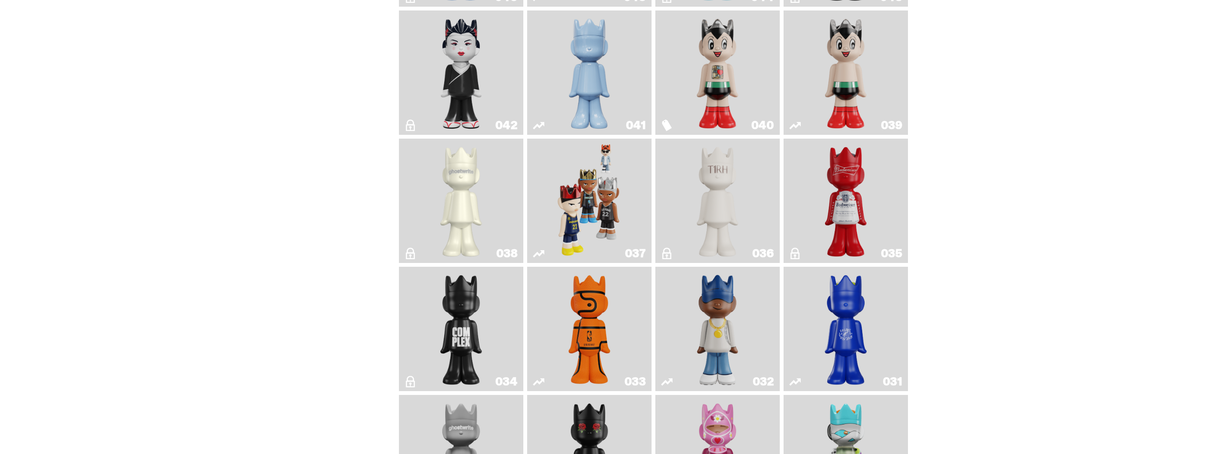
click at [886, 195] on link "035" at bounding box center [845, 201] width 113 height 117
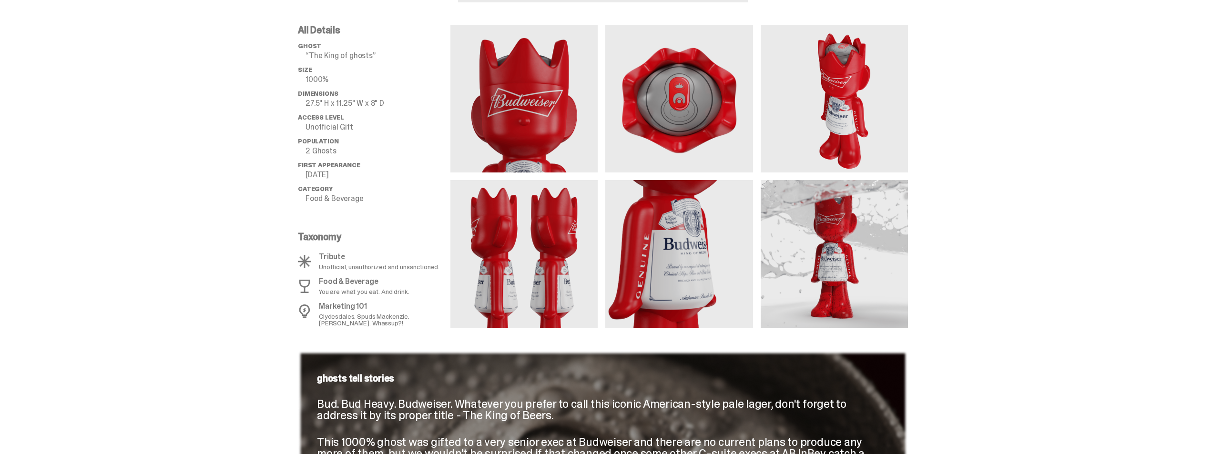
scroll to position [381, 0]
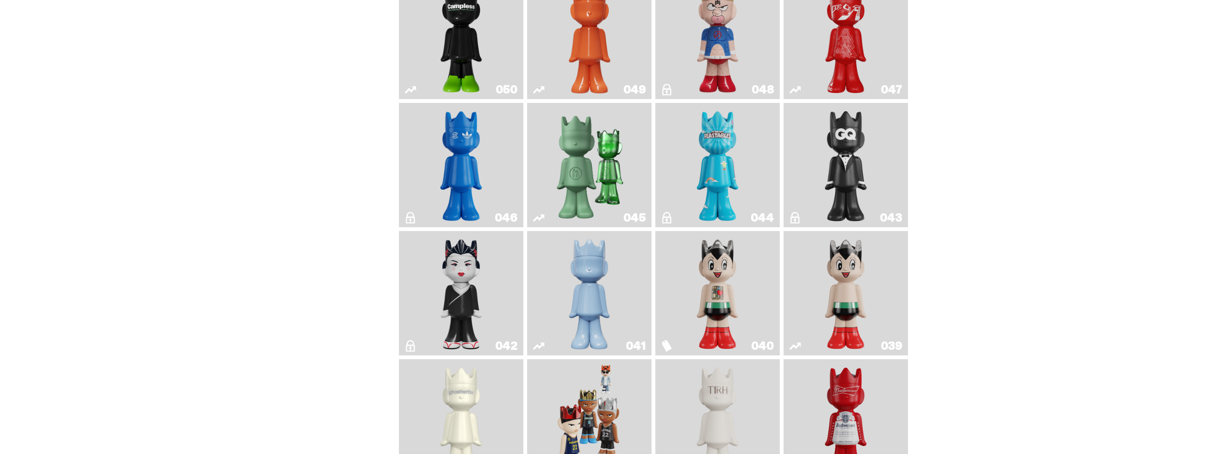
scroll to position [493, 0]
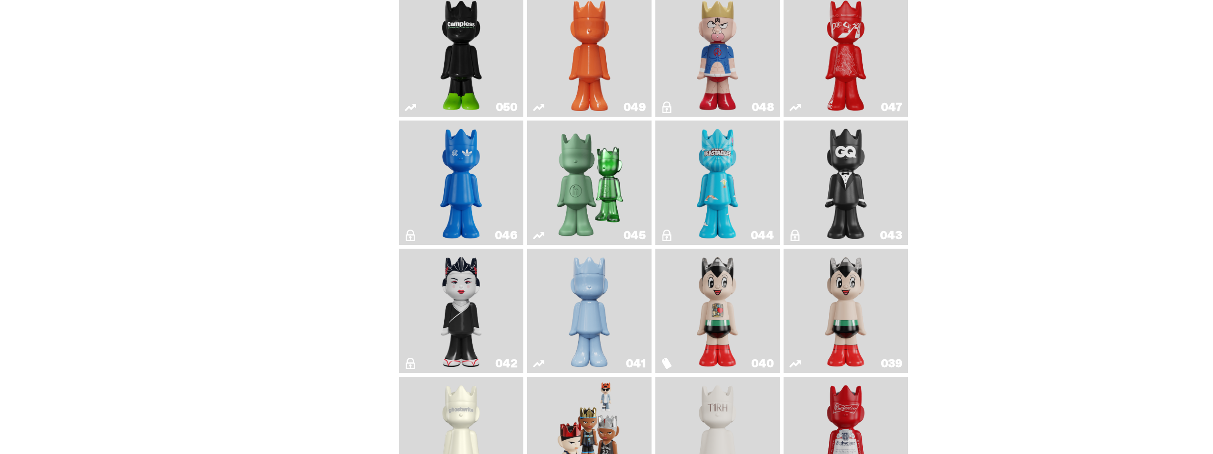
click at [727, 183] on img "Feastables" at bounding box center [718, 182] width 51 height 117
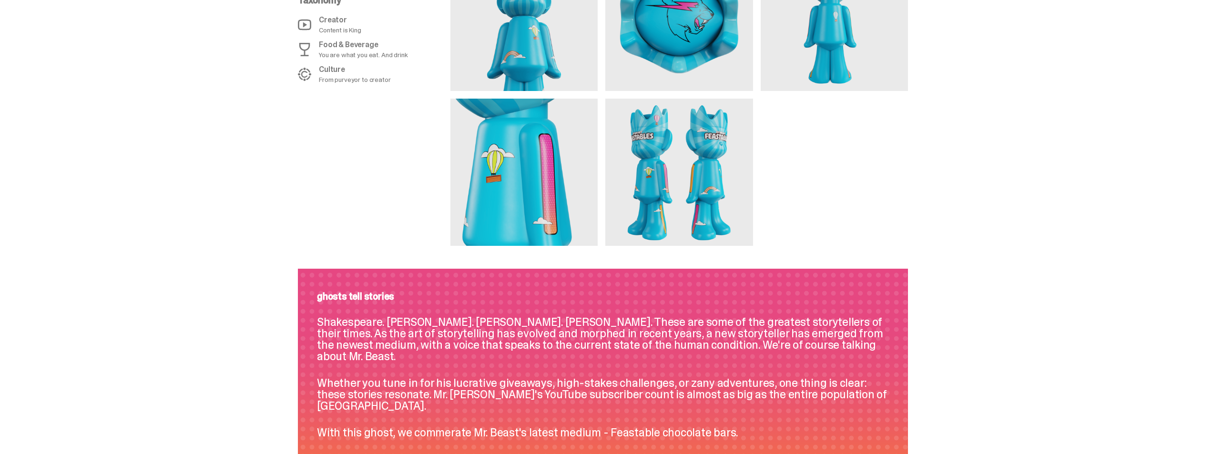
scroll to position [682, 0]
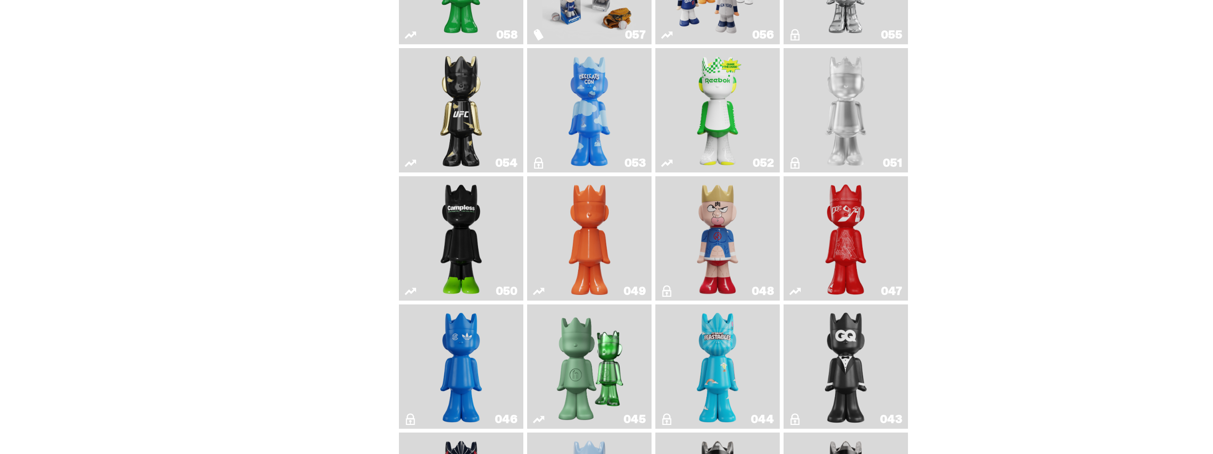
scroll to position [255, 0]
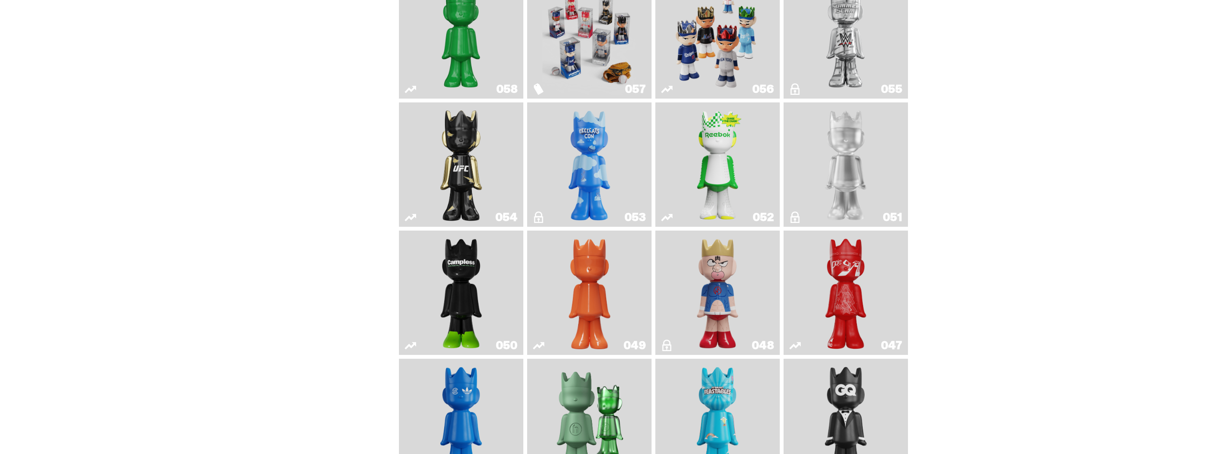
click at [862, 159] on img "LLLoyalty" at bounding box center [846, 164] width 51 height 117
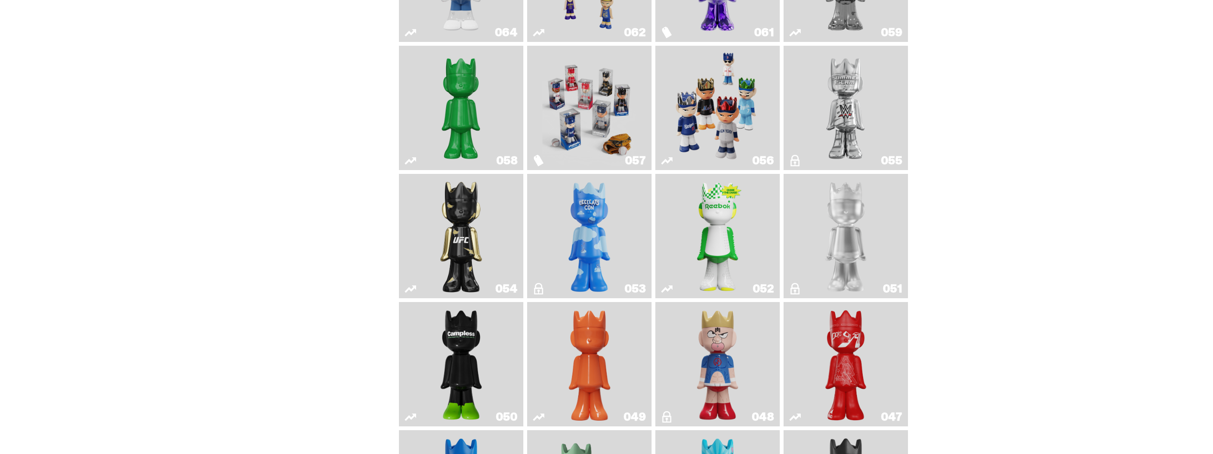
scroll to position [160, 0]
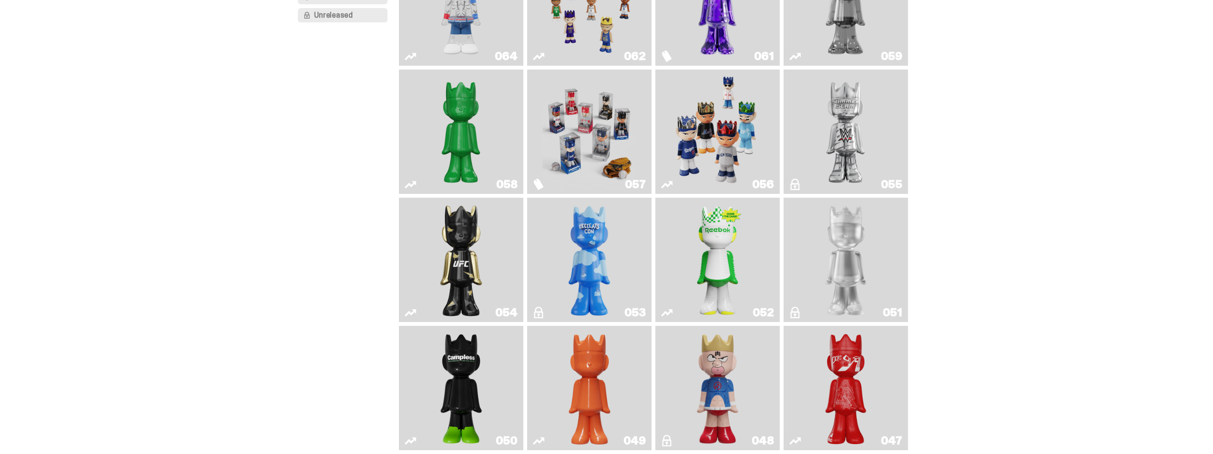
click at [470, 126] on img "Schrödinger's ghost: Sunday Green" at bounding box center [460, 131] width 93 height 117
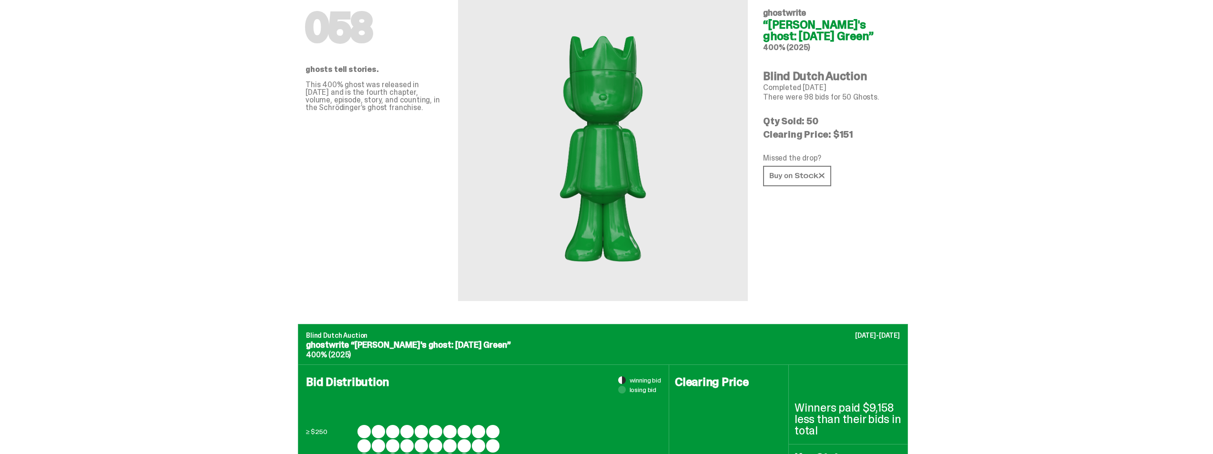
scroll to position [48, 0]
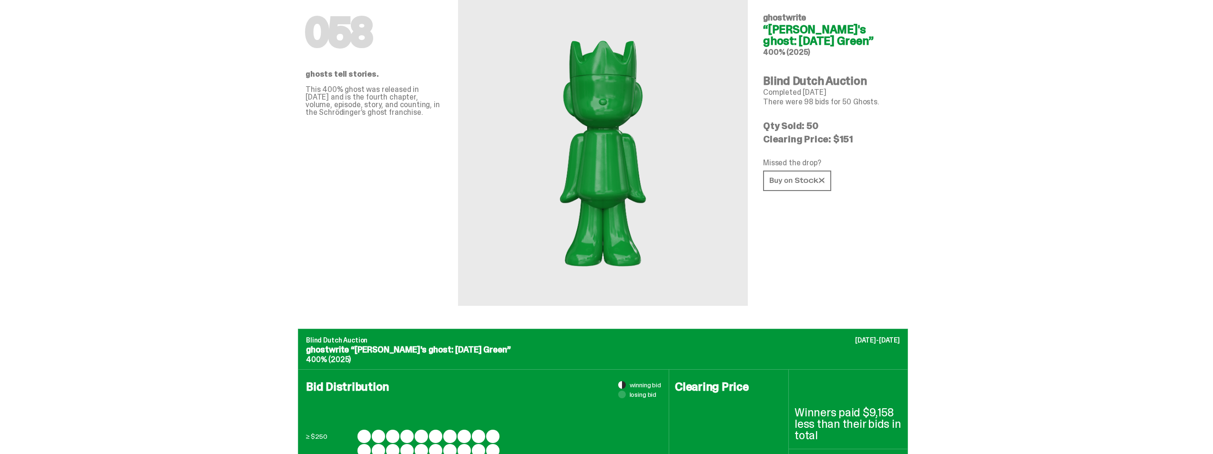
drag, startPoint x: 840, startPoint y: 141, endPoint x: 890, endPoint y: 148, distance: 51.0
click at [881, 148] on div "058 ghostwrite “Schrödinger's ghost: Sunday Green” 400% (2025) Blind Dutch Auct…" at bounding box center [831, 148] width 137 height 316
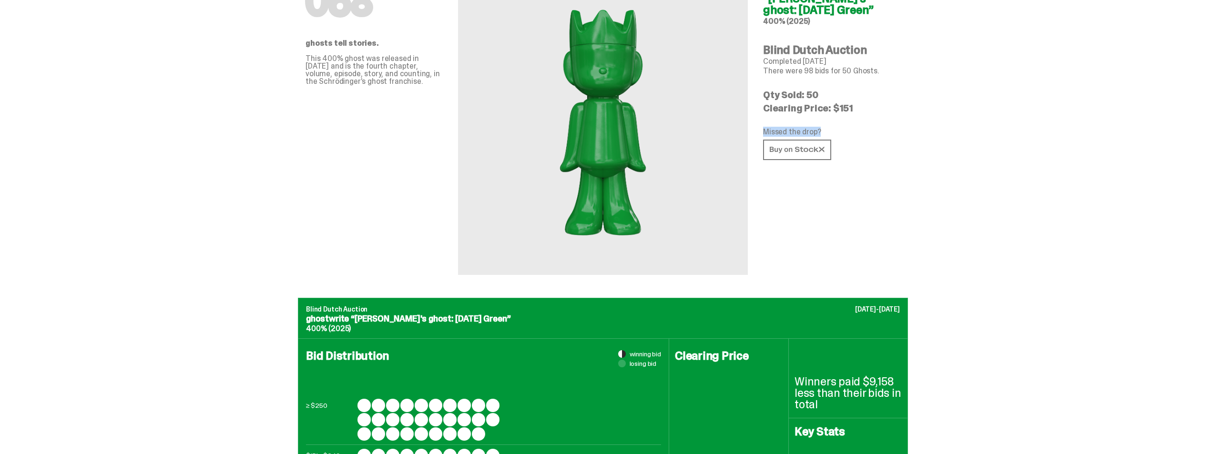
scroll to position [95, 0]
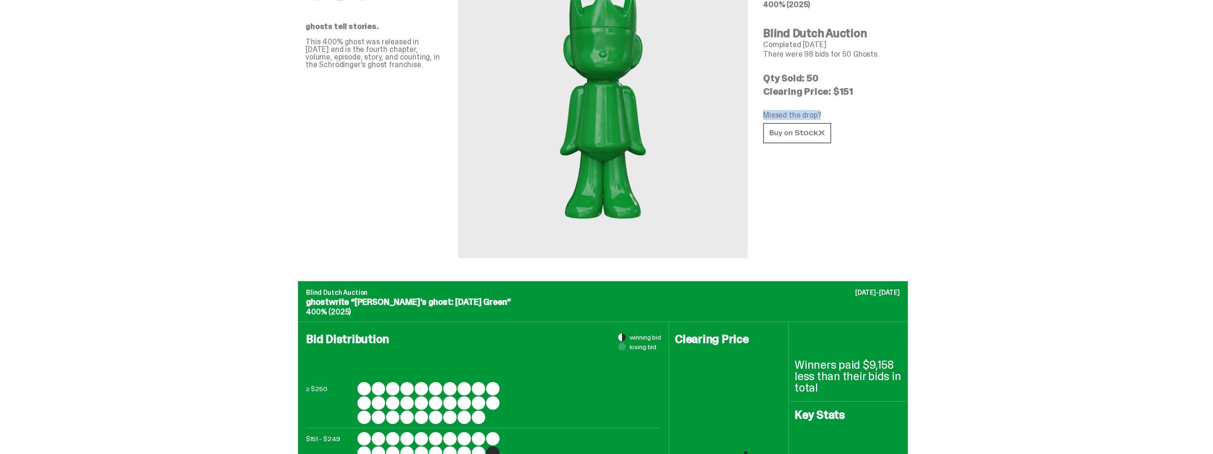
click at [866, 93] on p "Clearing Price: $151" at bounding box center [831, 92] width 137 height 10
drag, startPoint x: 865, startPoint y: 93, endPoint x: 836, endPoint y: 93, distance: 29.1
click at [836, 93] on p "Clearing Price: $151" at bounding box center [831, 92] width 137 height 10
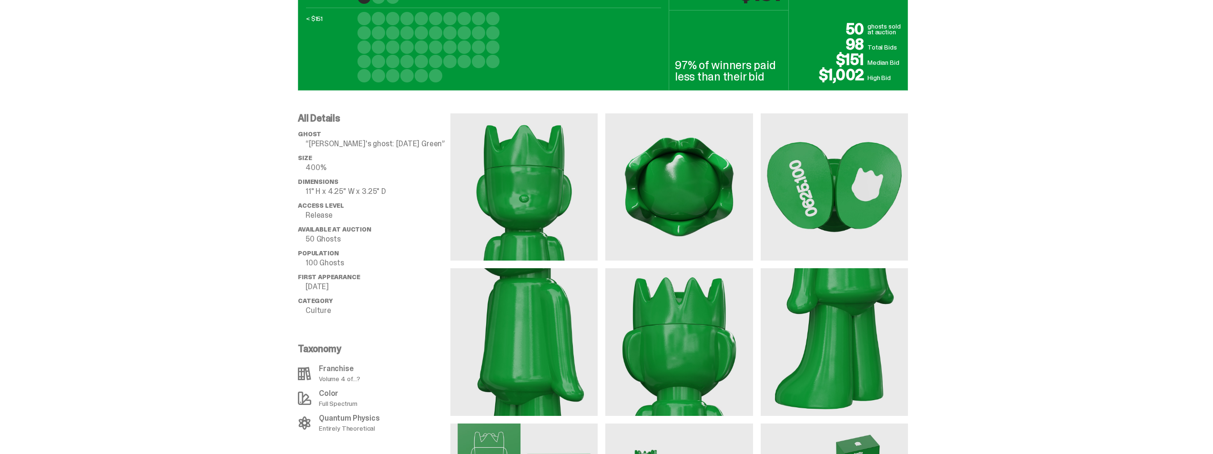
scroll to position [620, 0]
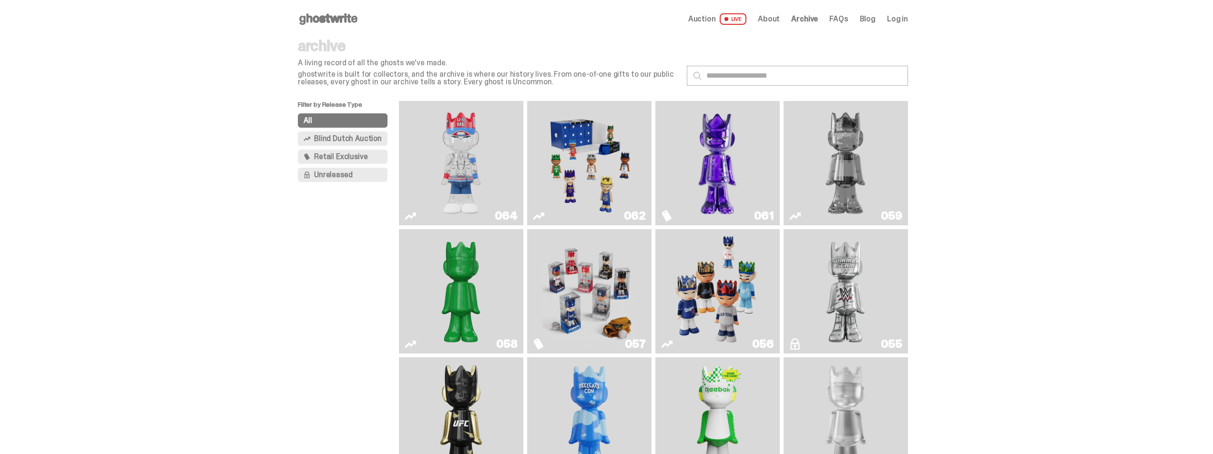
click at [862, 155] on img "Two" at bounding box center [845, 163] width 93 height 117
click at [728, 164] on img "Fantasy" at bounding box center [717, 163] width 93 height 117
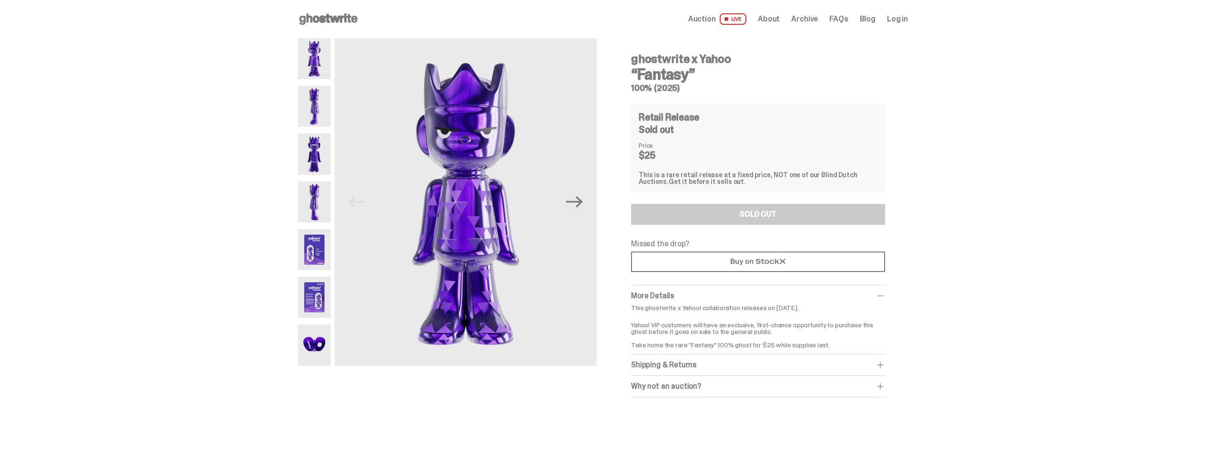
scroll to position [95, 0]
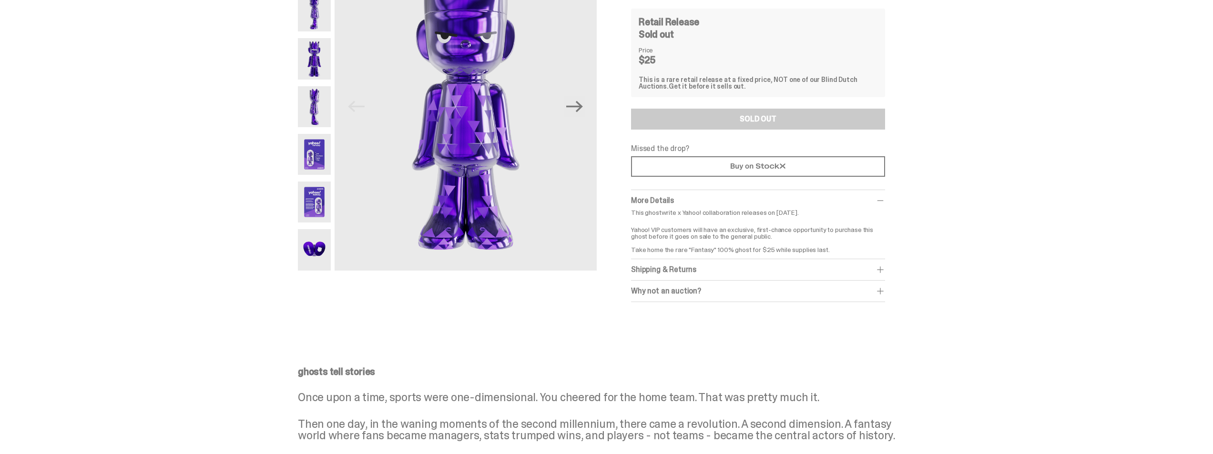
click at [320, 156] on img at bounding box center [314, 154] width 33 height 41
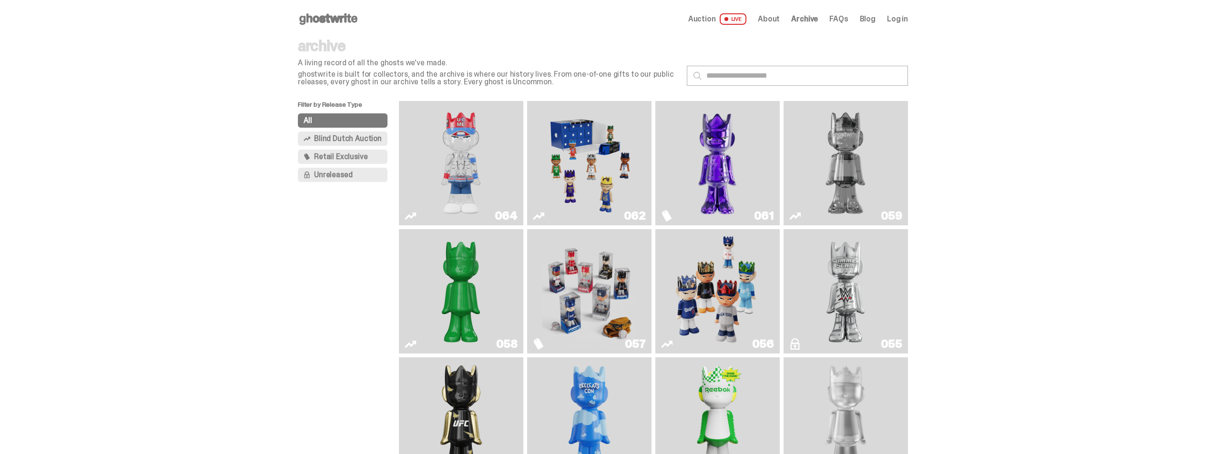
click at [327, 154] on span "Retail Exclusive" at bounding box center [340, 157] width 53 height 8
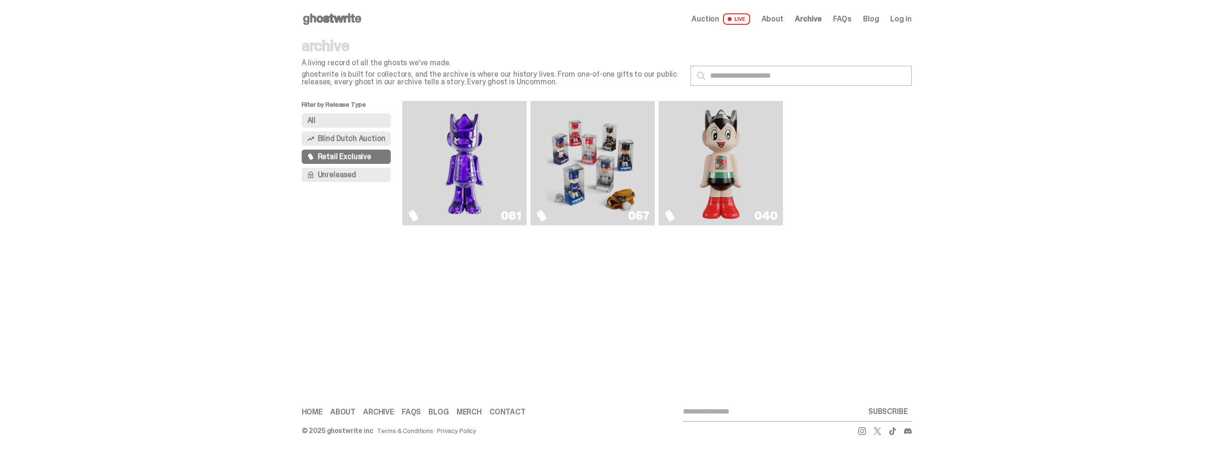
click at [737, 177] on img "Astro Boy (Heart)" at bounding box center [721, 163] width 51 height 117
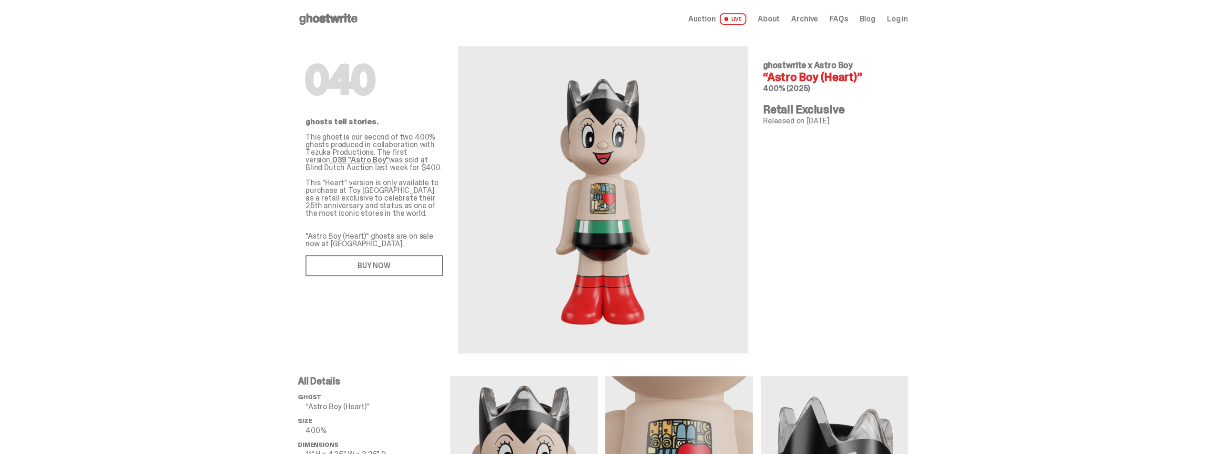
drag, startPoint x: 403, startPoint y: 169, endPoint x: 376, endPoint y: 170, distance: 27.2
click at [376, 170] on p "This ghost is our second of two 400% ghosts produced in collaboration with Tezu…" at bounding box center [374, 204] width 137 height 143
click at [383, 268] on link "BUY NOW" at bounding box center [374, 265] width 137 height 21
click at [389, 155] on link "039 "Astro Boy"" at bounding box center [360, 160] width 57 height 10
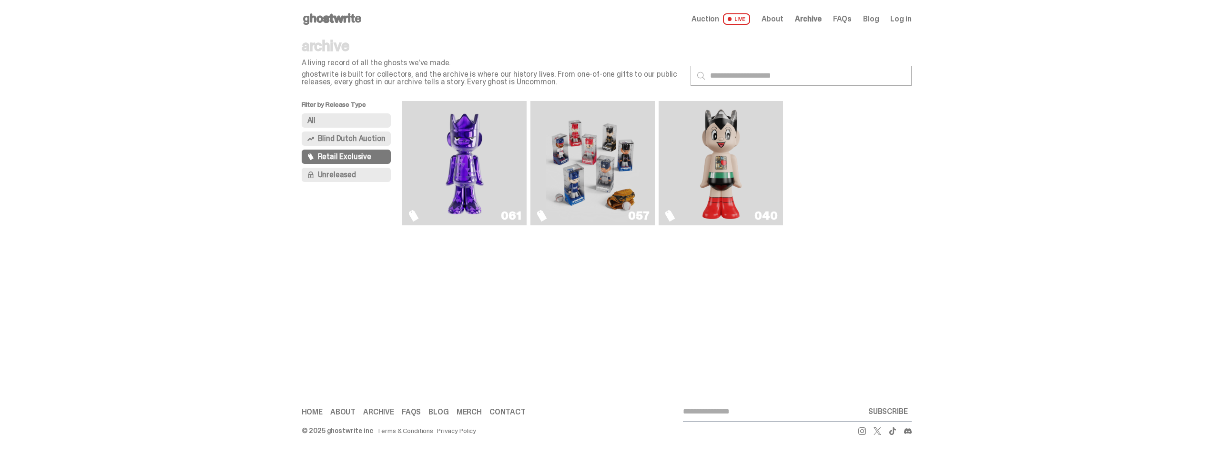
click at [349, 180] on button "Unreleased" at bounding box center [347, 175] width 90 height 14
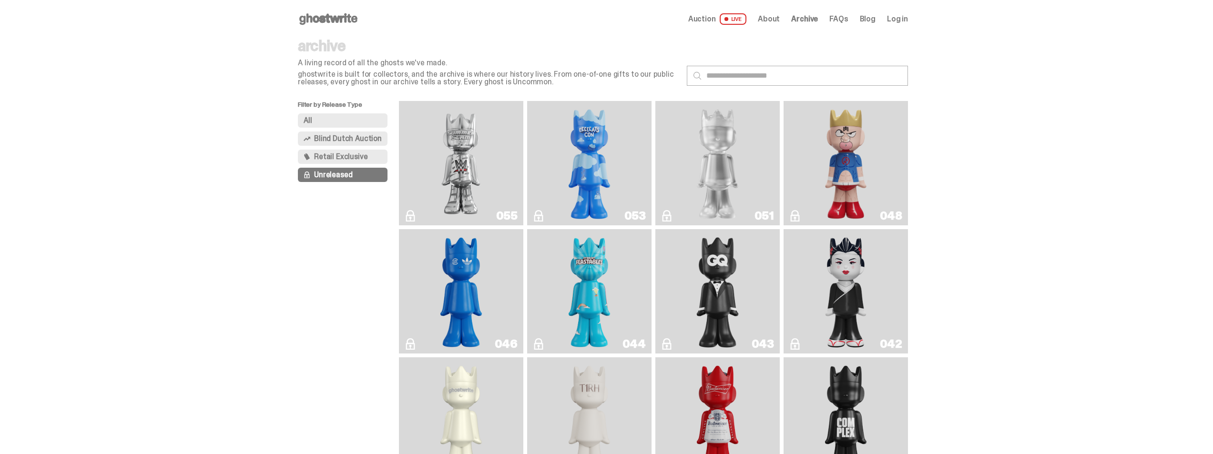
click at [436, 190] on img "I Was There SummerSlam" at bounding box center [460, 163] width 93 height 117
click at [745, 21] on span "LIVE" at bounding box center [733, 18] width 27 height 11
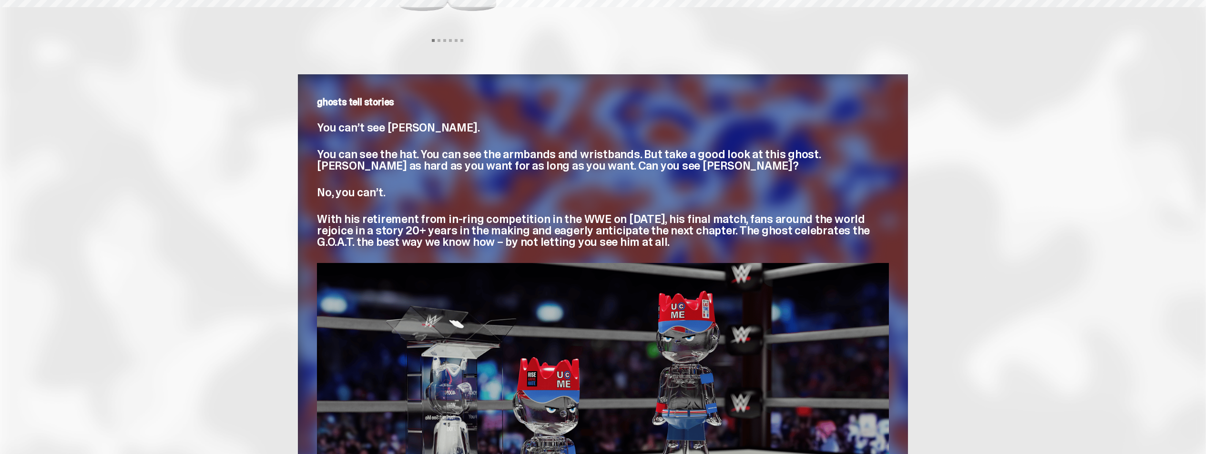
scroll to position [286, 0]
